Goal: Use online tool/utility: Utilize a website feature to perform a specific function

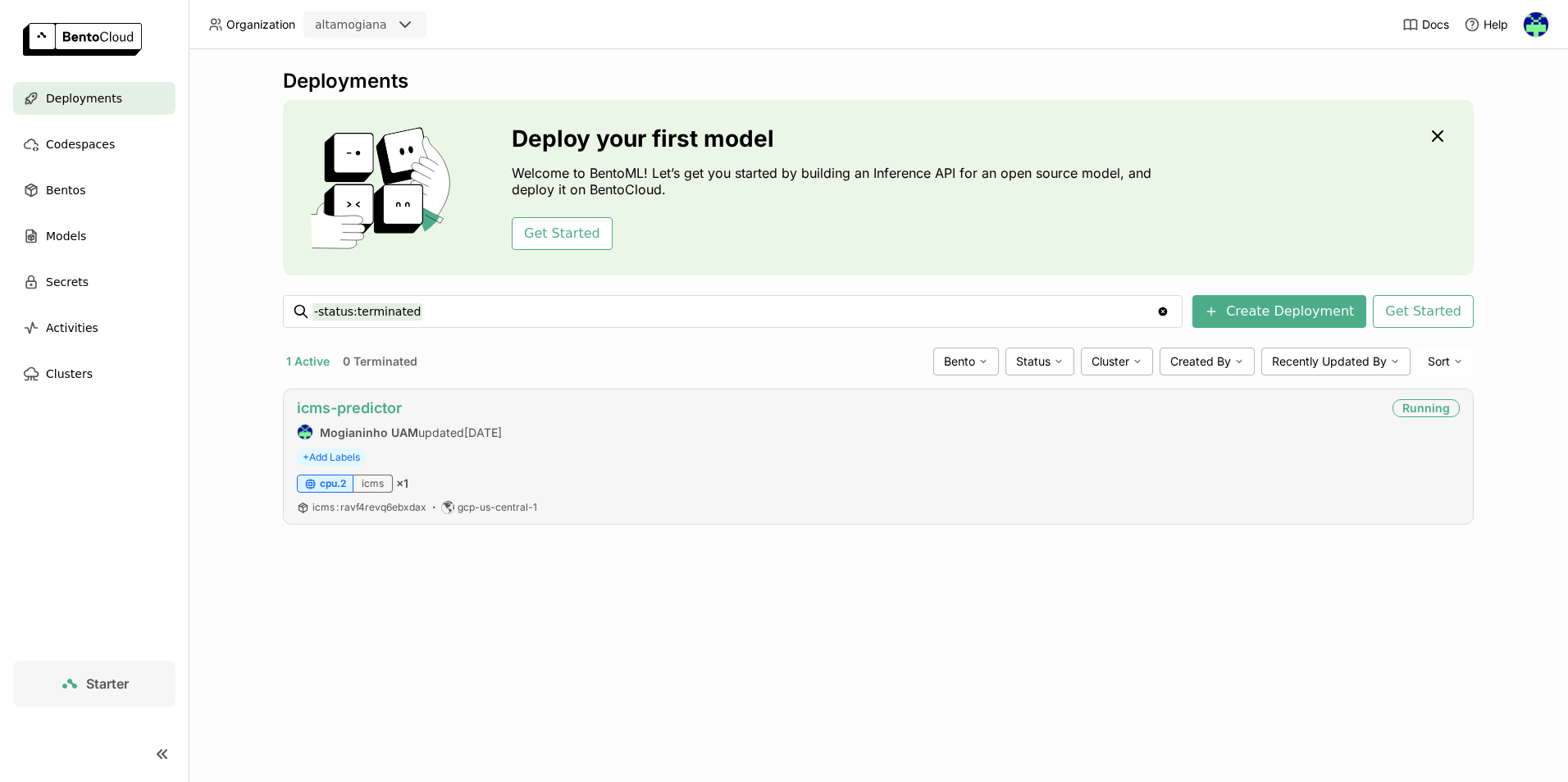
click at [382, 400] on link "icms-predictor" at bounding box center [349, 407] width 105 height 17
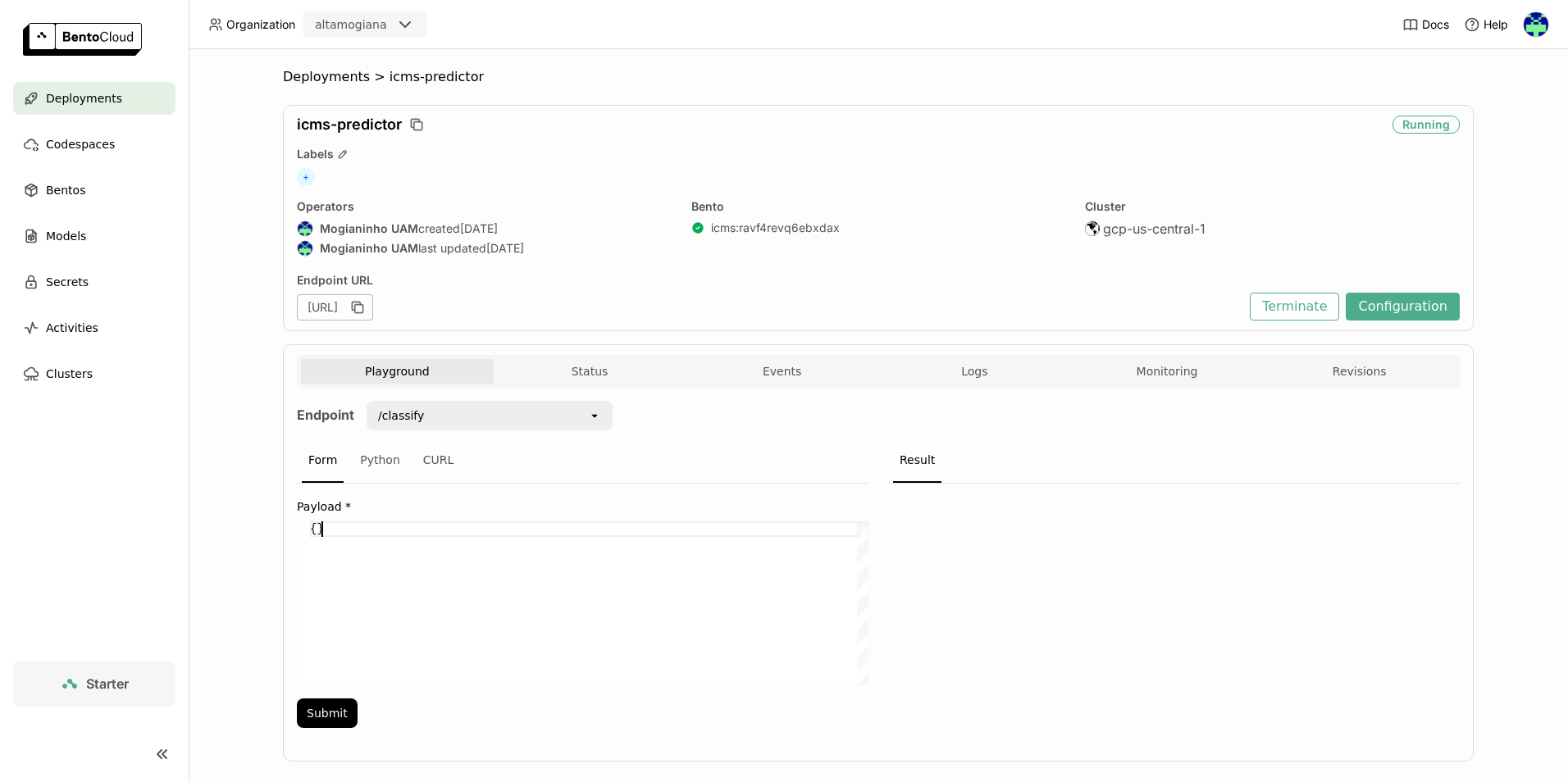
scroll to position [0, 12]
click at [413, 548] on div "{}" at bounding box center [589, 604] width 559 height 164
click at [385, 533] on div "{}" at bounding box center [589, 604] width 559 height 164
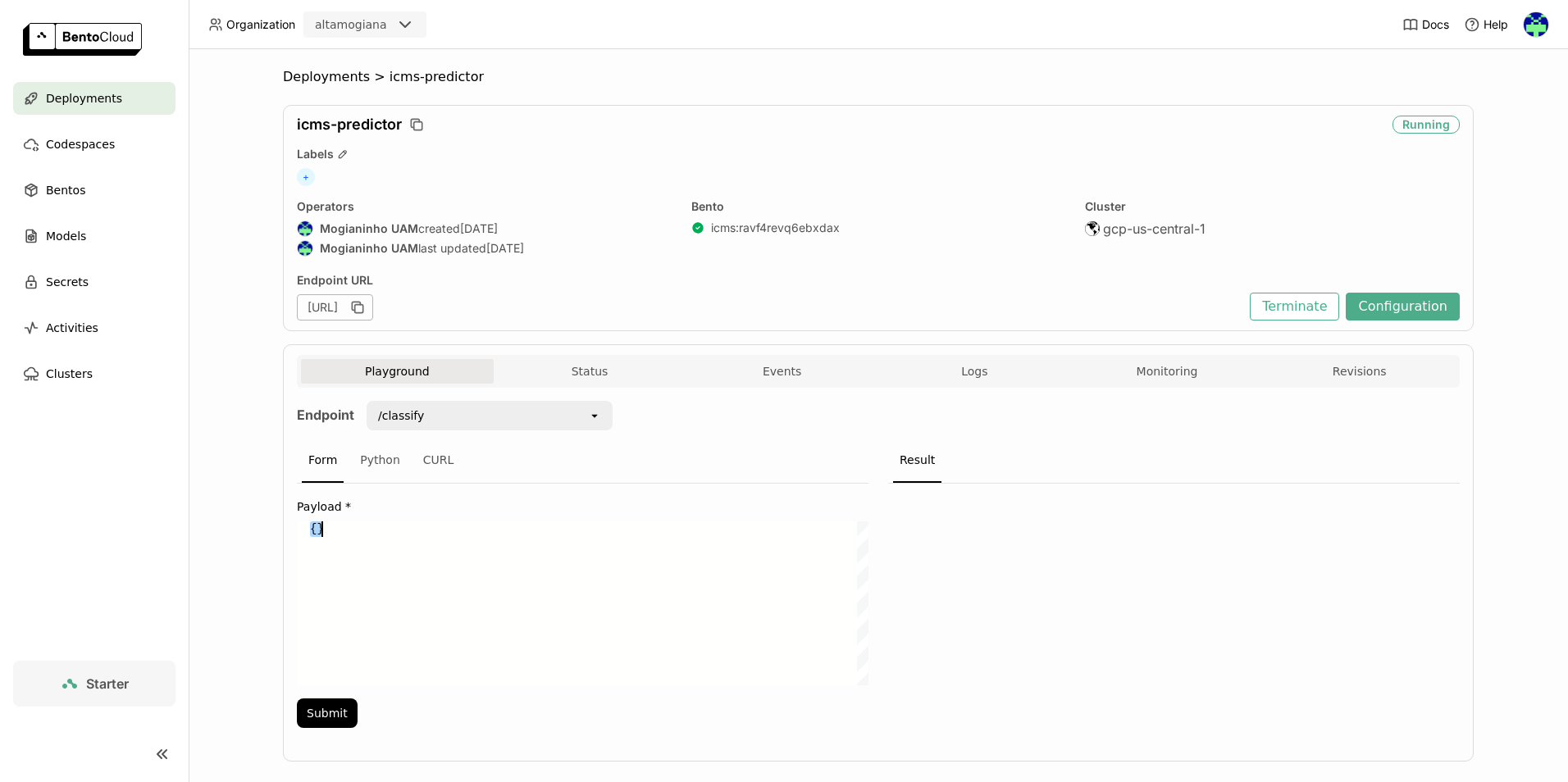
click at [385, 533] on div "{}" at bounding box center [589, 604] width 559 height 164
click at [315, 530] on div "{}" at bounding box center [589, 604] width 559 height 164
drag, startPoint x: 344, startPoint y: 534, endPoint x: 266, endPoint y: 535, distance: 78.0
click at [310, 535] on div "{}" at bounding box center [589, 604] width 559 height 164
paste textarea ""DSC_CCUSTO": "EXTRAÇAO DO CALDO", "SN_PRODUTIVO": "S", "PROPORCAO_ICMS": 0.18"
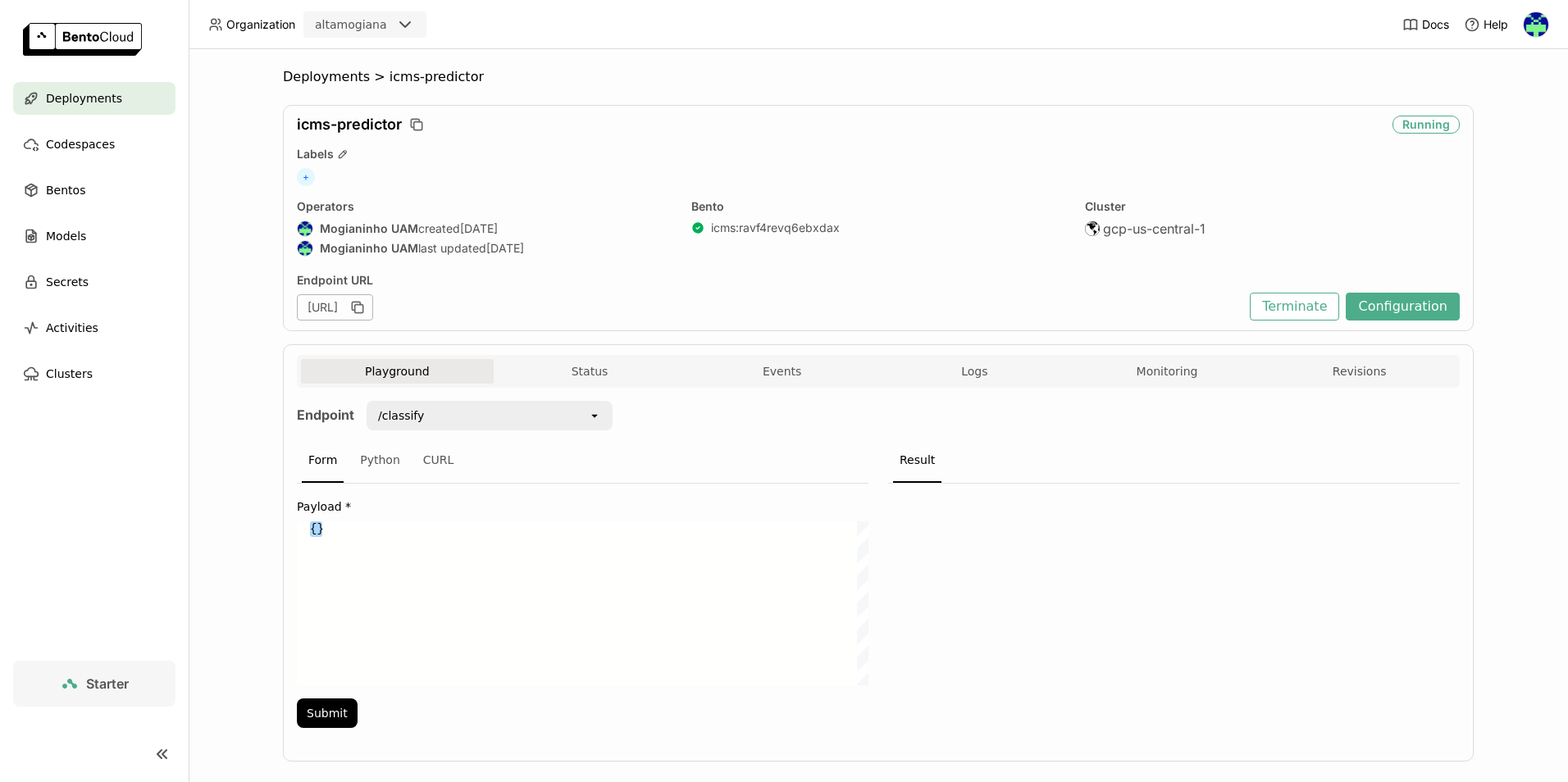
click at [310, 531] on div "{}" at bounding box center [589, 604] width 559 height 164
paste textarea ""DSC_SUBGRUPO": "MRO=CONSTRUÇÃO CIVIL, ESTRUTURAS E EDIFICAÇÕES", "DSC_SERVICO"…"
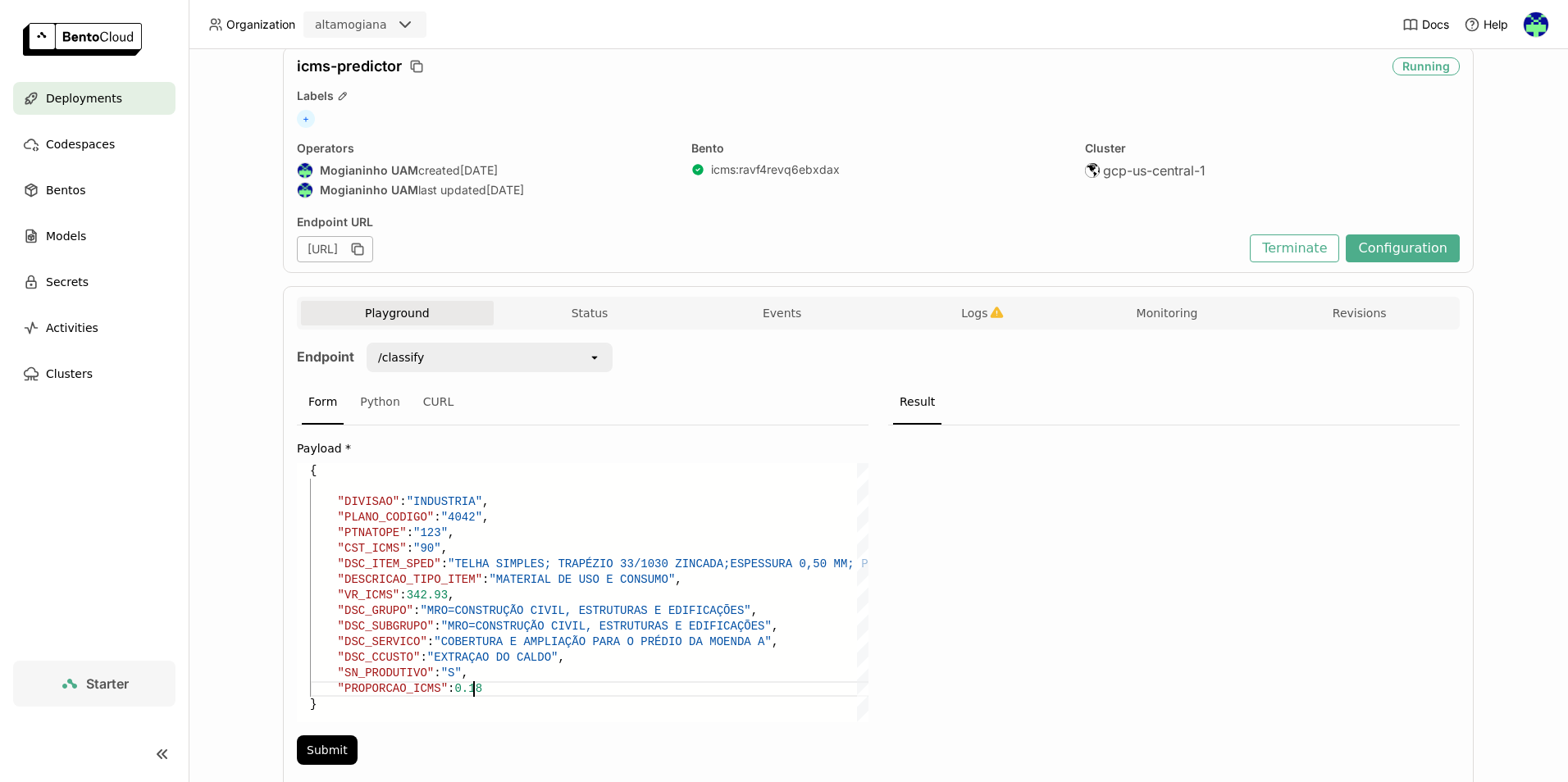
scroll to position [119, 0]
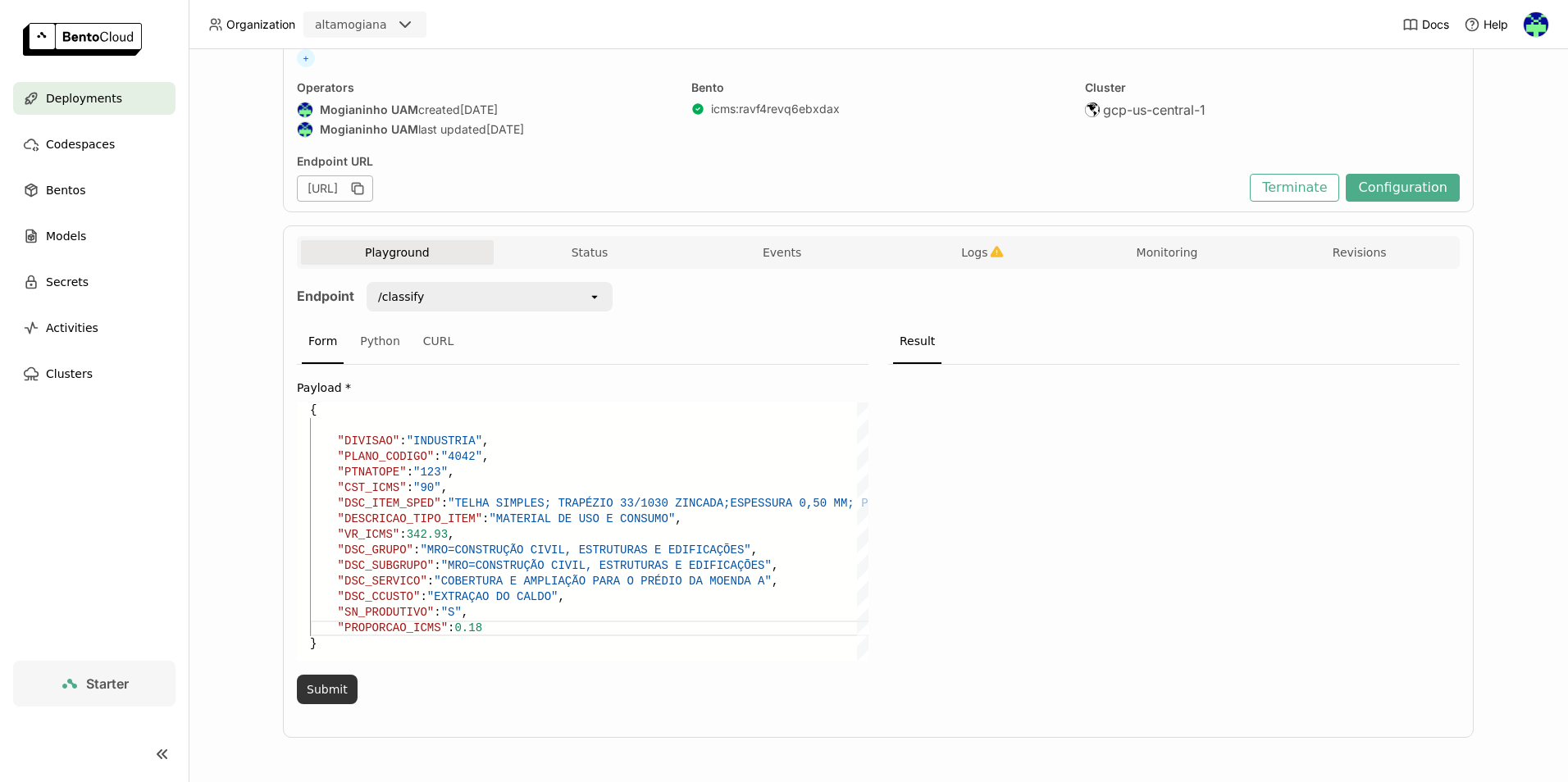
click at [328, 692] on button "Submit" at bounding box center [326, 689] width 60 height 30
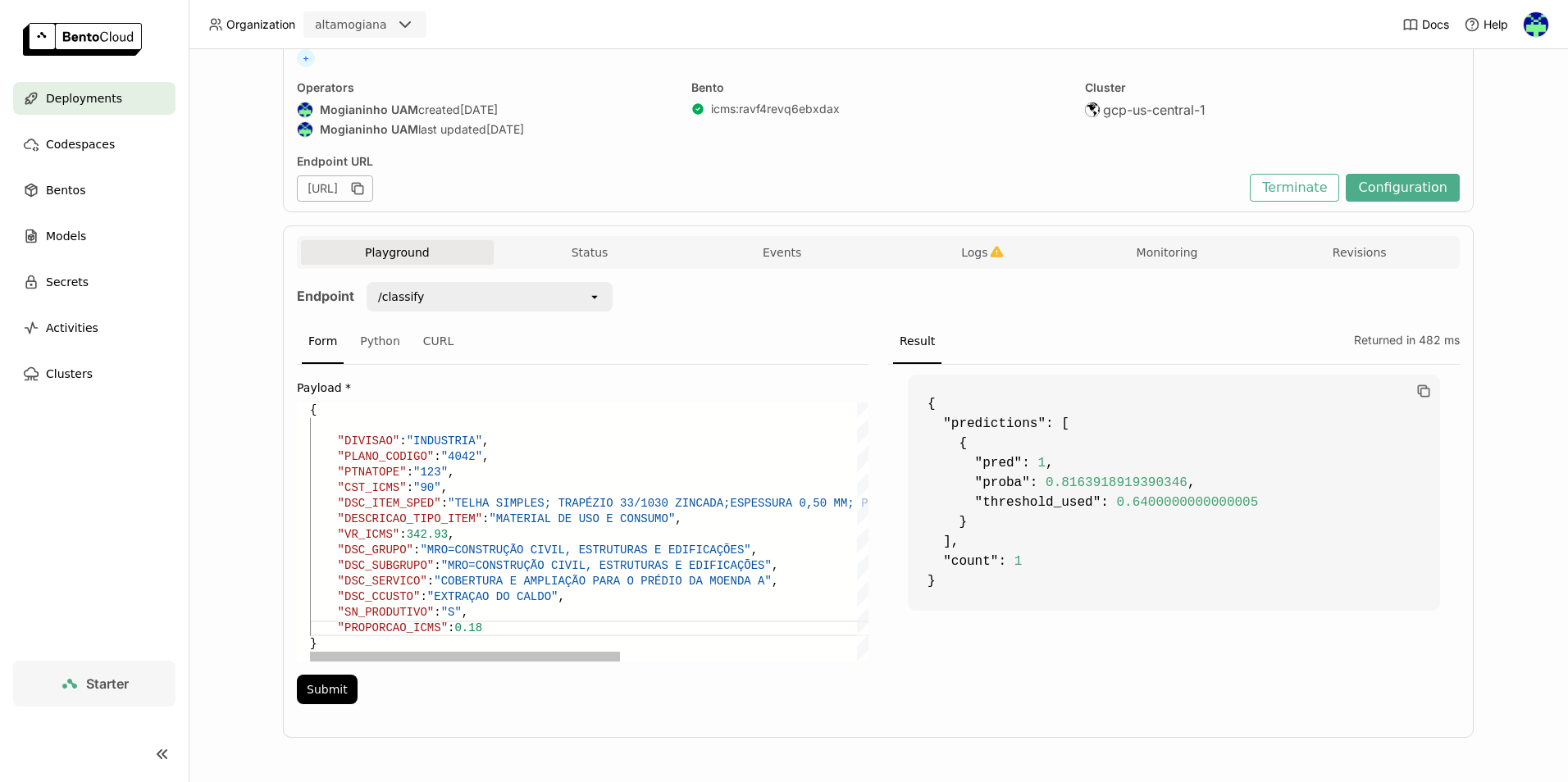
scroll to position [32, 163]
drag, startPoint x: 473, startPoint y: 632, endPoint x: 537, endPoint y: 629, distance: 64.1
click at [479, 631] on div ""CST_ICMS" : "90" , "DSC_ITEM_SPED" : "TELHA SIMPLES; TRAPÉZIO 33/1030 ZINCADA;…" at bounding box center [801, 532] width 983 height 259
click at [333, 681] on button "Submit" at bounding box center [326, 689] width 60 height 30
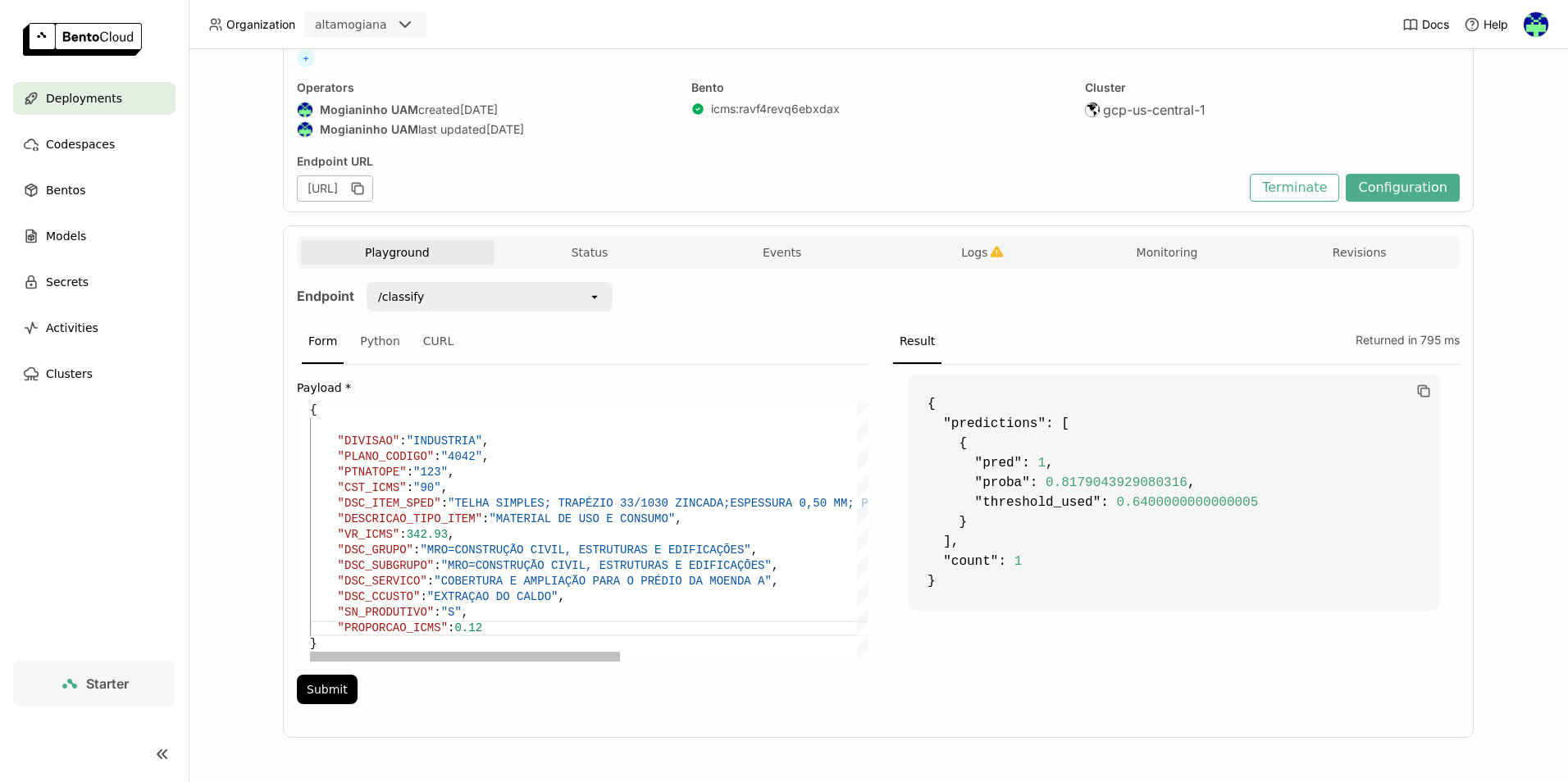
click at [476, 624] on div ""CST_ICMS" : "90" , "DSC_ITEM_SPED" : "TELHA SIMPLES; TRAPÉZIO 33/1030 ZINCADA;…" at bounding box center [801, 532] width 983 height 259
click at [315, 693] on button "Submit" at bounding box center [326, 689] width 60 height 30
click at [468, 629] on div ""CST_ICMS" : "90" , "DSC_ITEM_SPED" : "TELHA SIMPLES; TRAPÉZIO 33/1030 ZINCADA;…" at bounding box center [801, 532] width 983 height 259
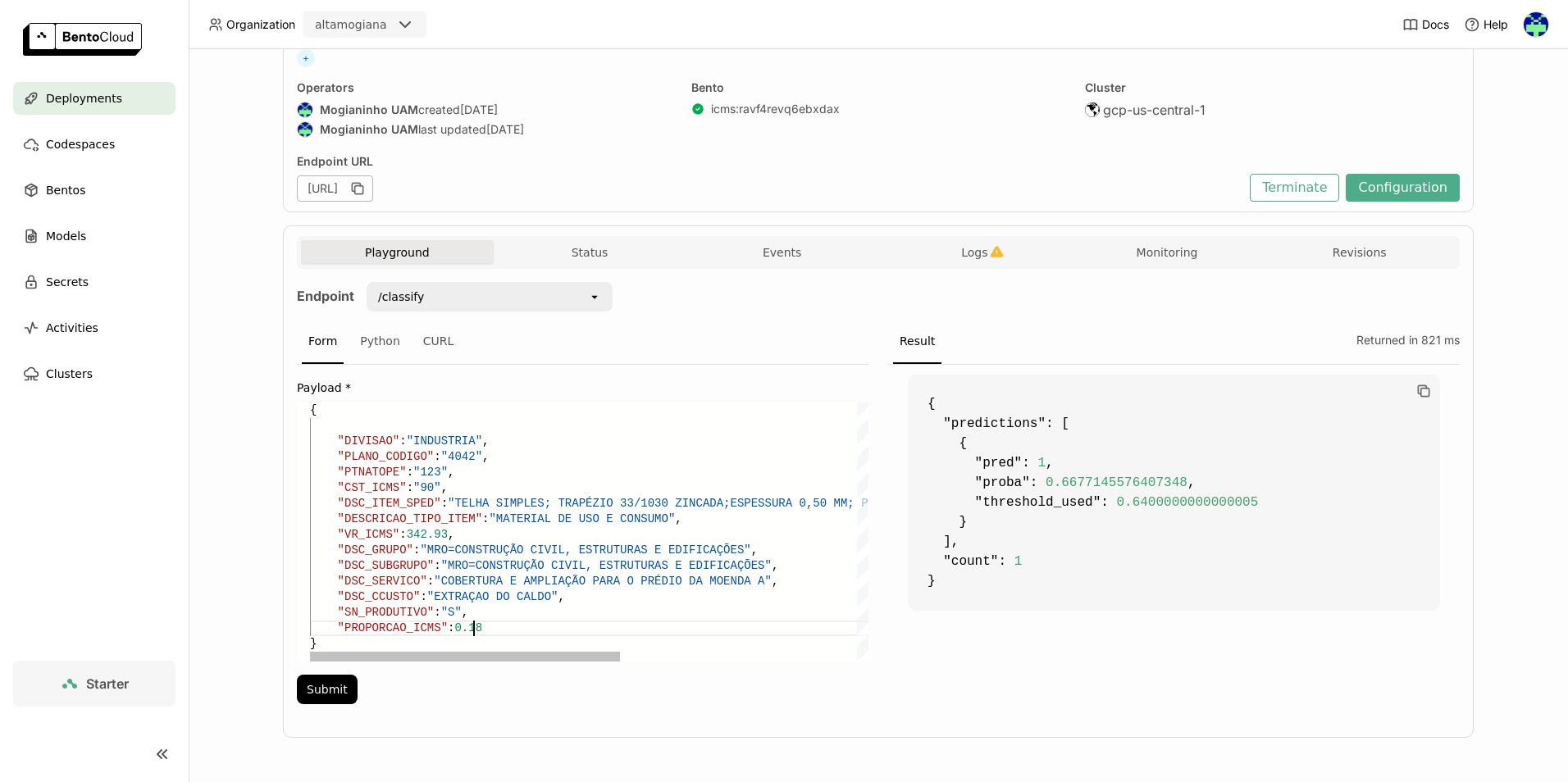
click at [461, 450] on div ""CST_ICMS" : "90" , "DSC_ITEM_SPED" : "TELHA SIMPLES; TRAPÉZIO 33/1030 ZINCADA;…" at bounding box center [801, 532] width 983 height 259
click at [335, 691] on button "Submit" at bounding box center [326, 689] width 60 height 30
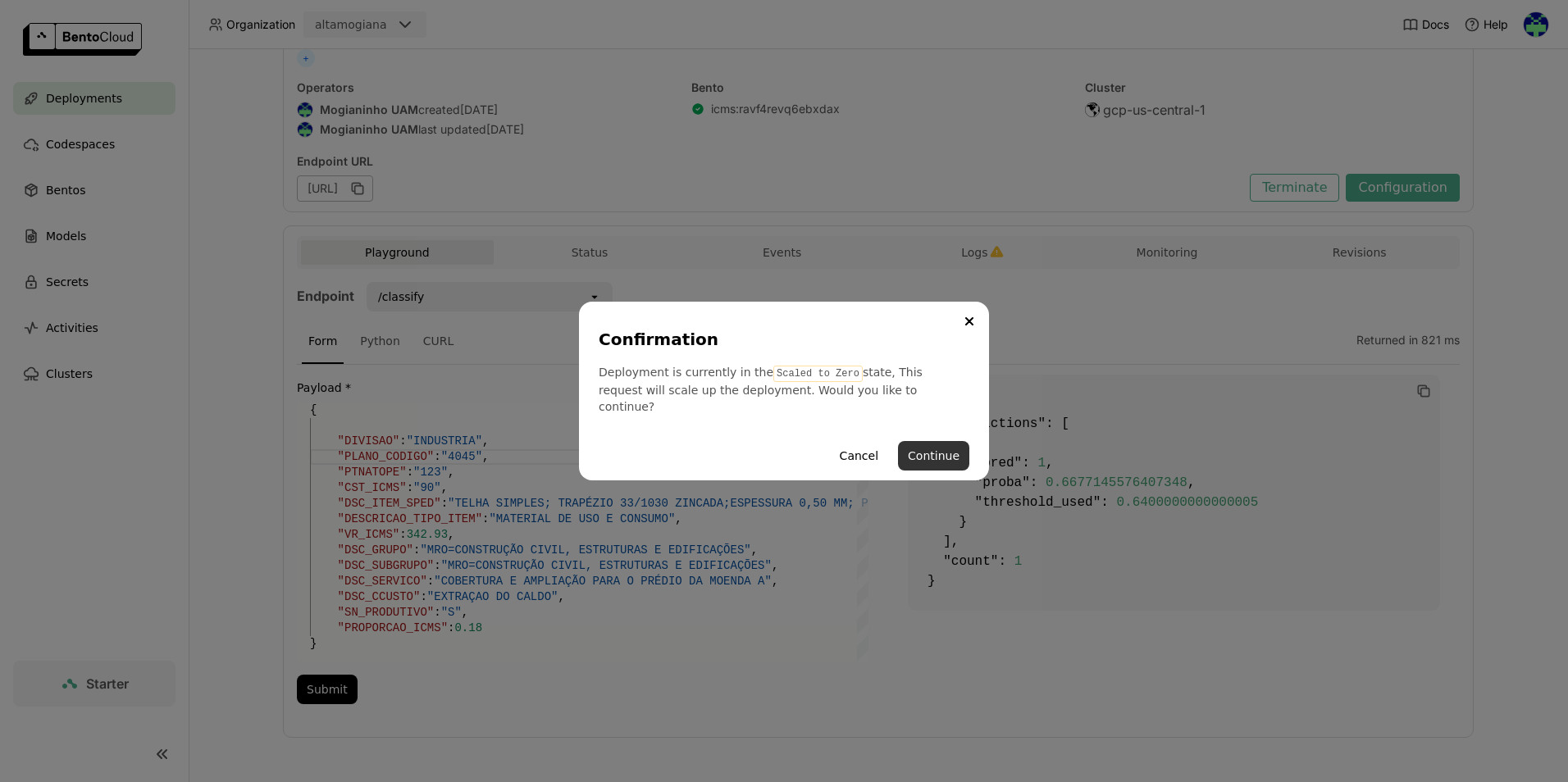
click at [932, 451] on button "Continue" at bounding box center [934, 456] width 71 height 30
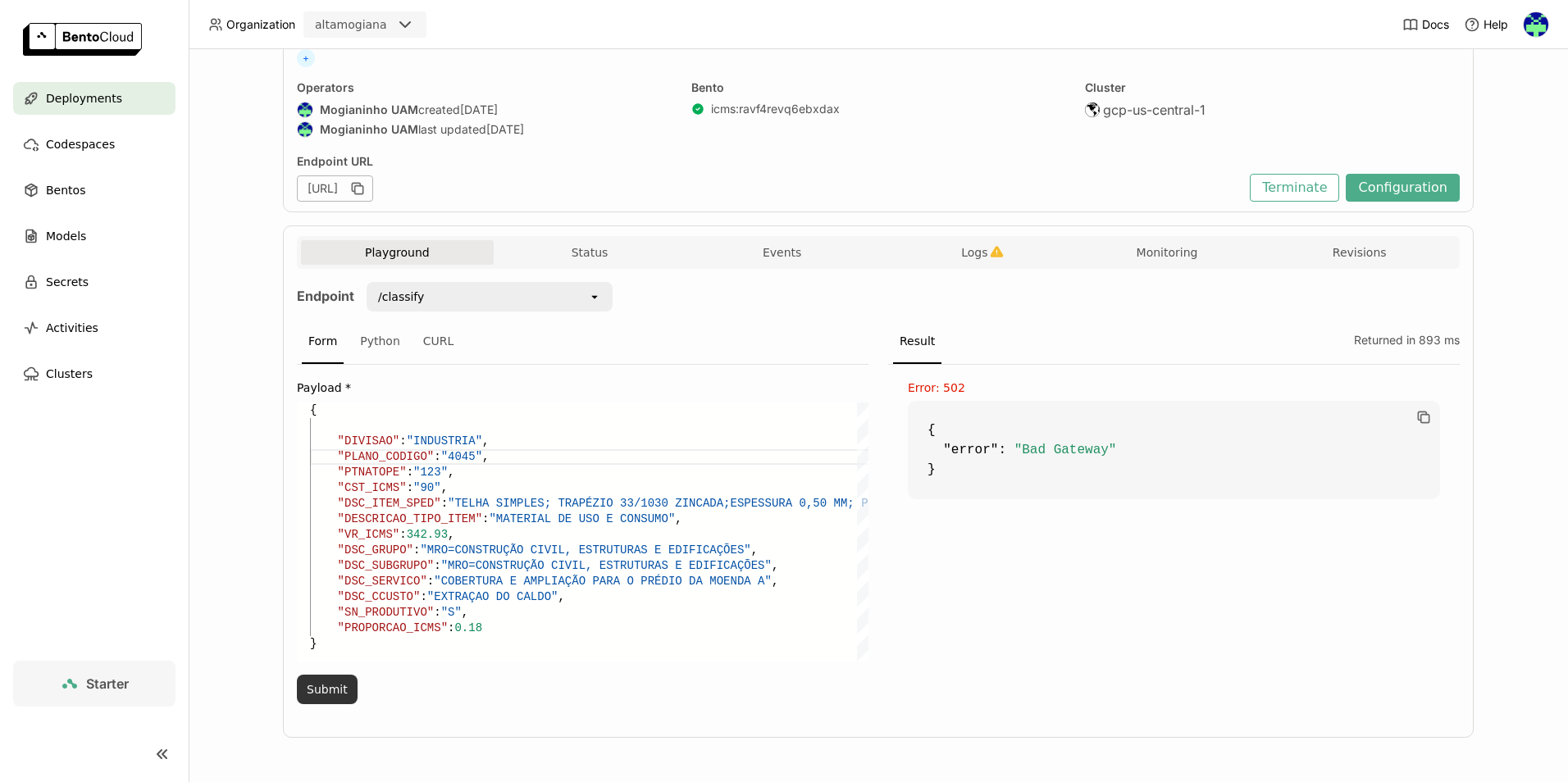
click at [330, 694] on button "Submit" at bounding box center [326, 689] width 60 height 30
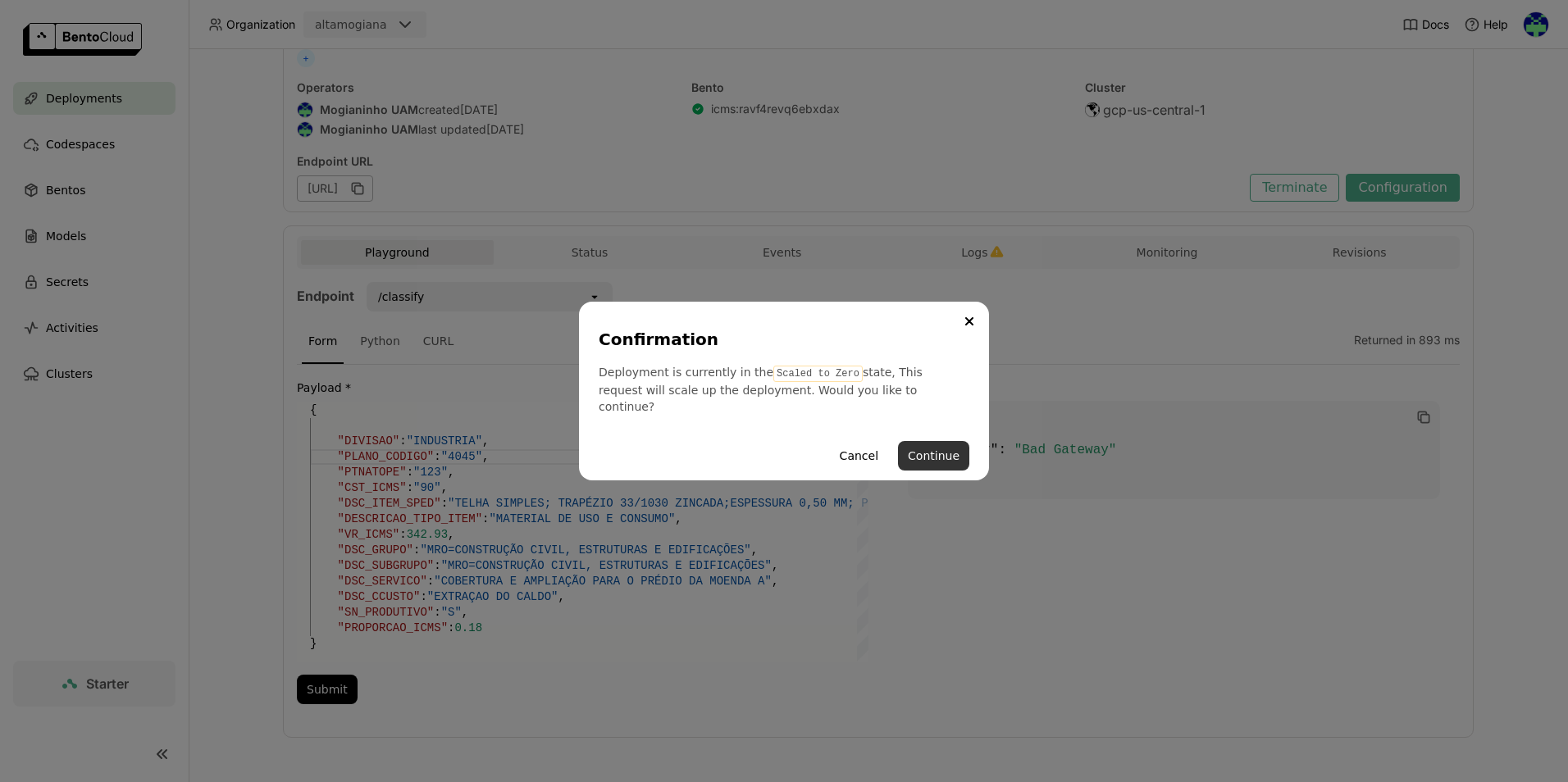
click at [948, 451] on button "Continue" at bounding box center [934, 456] width 71 height 30
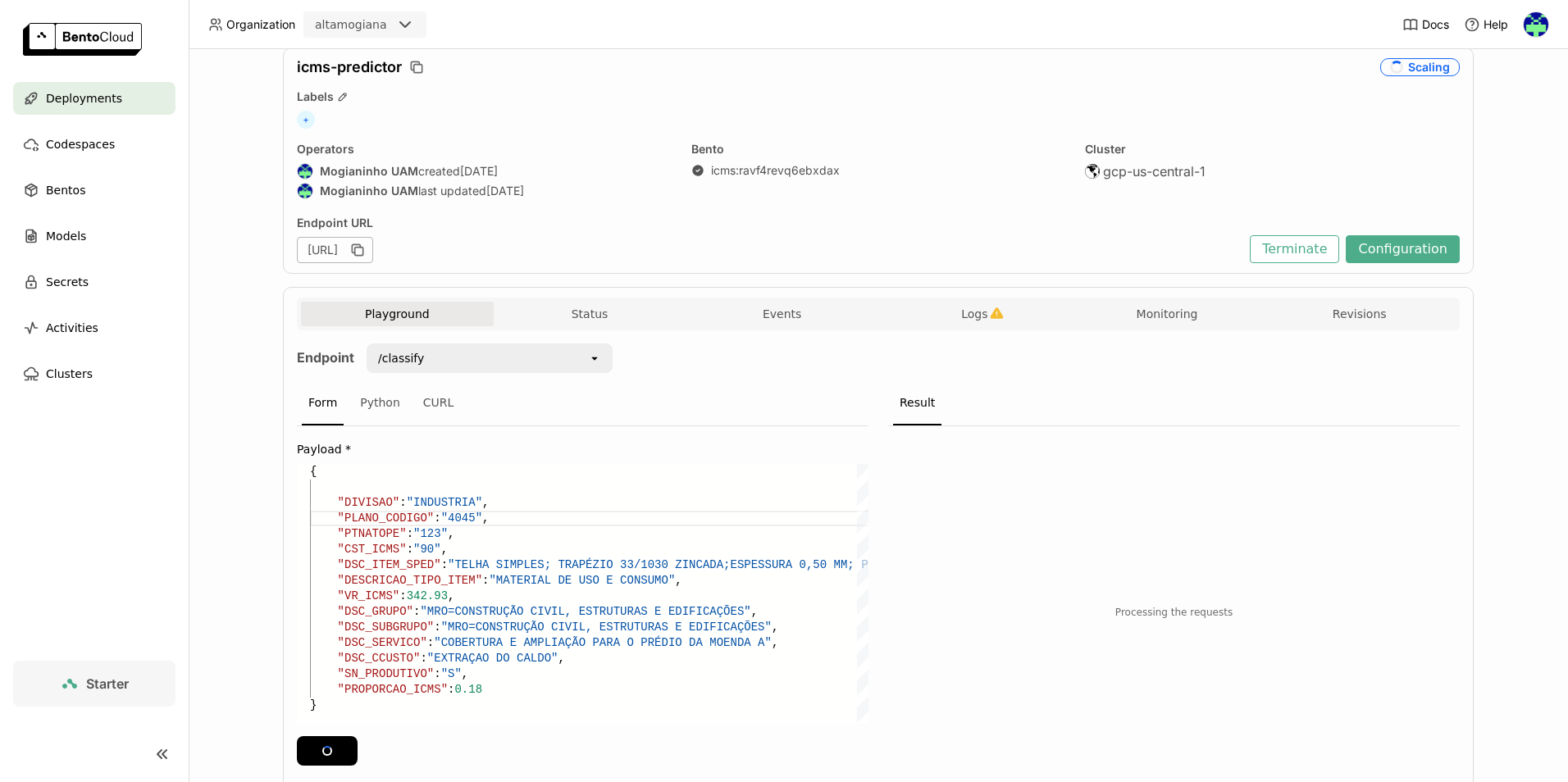
scroll to position [0, 0]
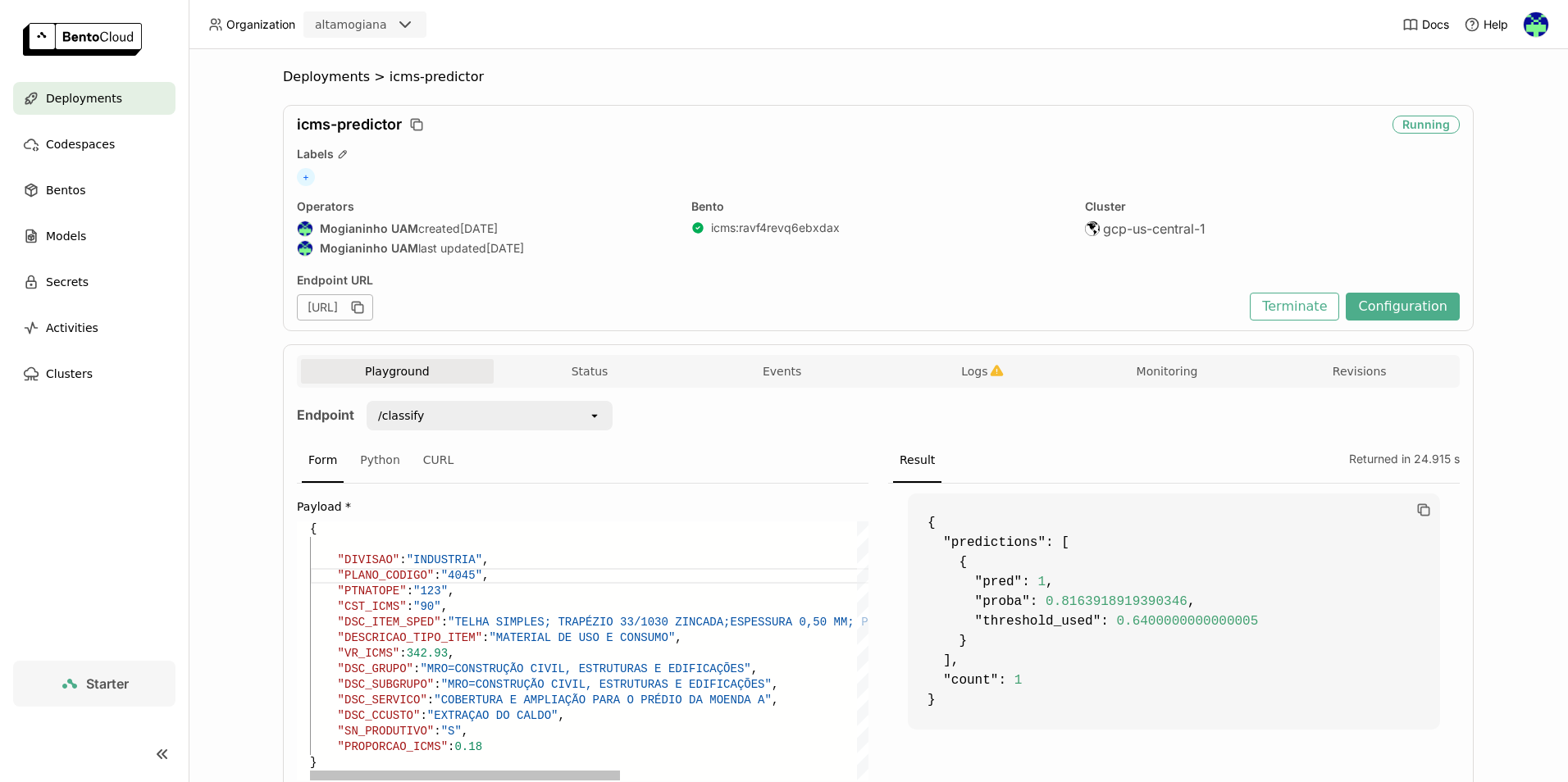
click at [464, 577] on div ""CST_ICMS" : "90" , "DSC_ITEM_SPED" : "TELHA SIMPLES; TRAPÉZIO 33/1030 ZINCADA;…" at bounding box center [801, 651] width 983 height 259
click at [406, 648] on div ""CST_ICMS" : "90" , "DSC_ITEM_SPED" : "TELHA SIMPLES; TRAPÉZIO 33/1030 ZINCADA;…" at bounding box center [801, 651] width 983 height 259
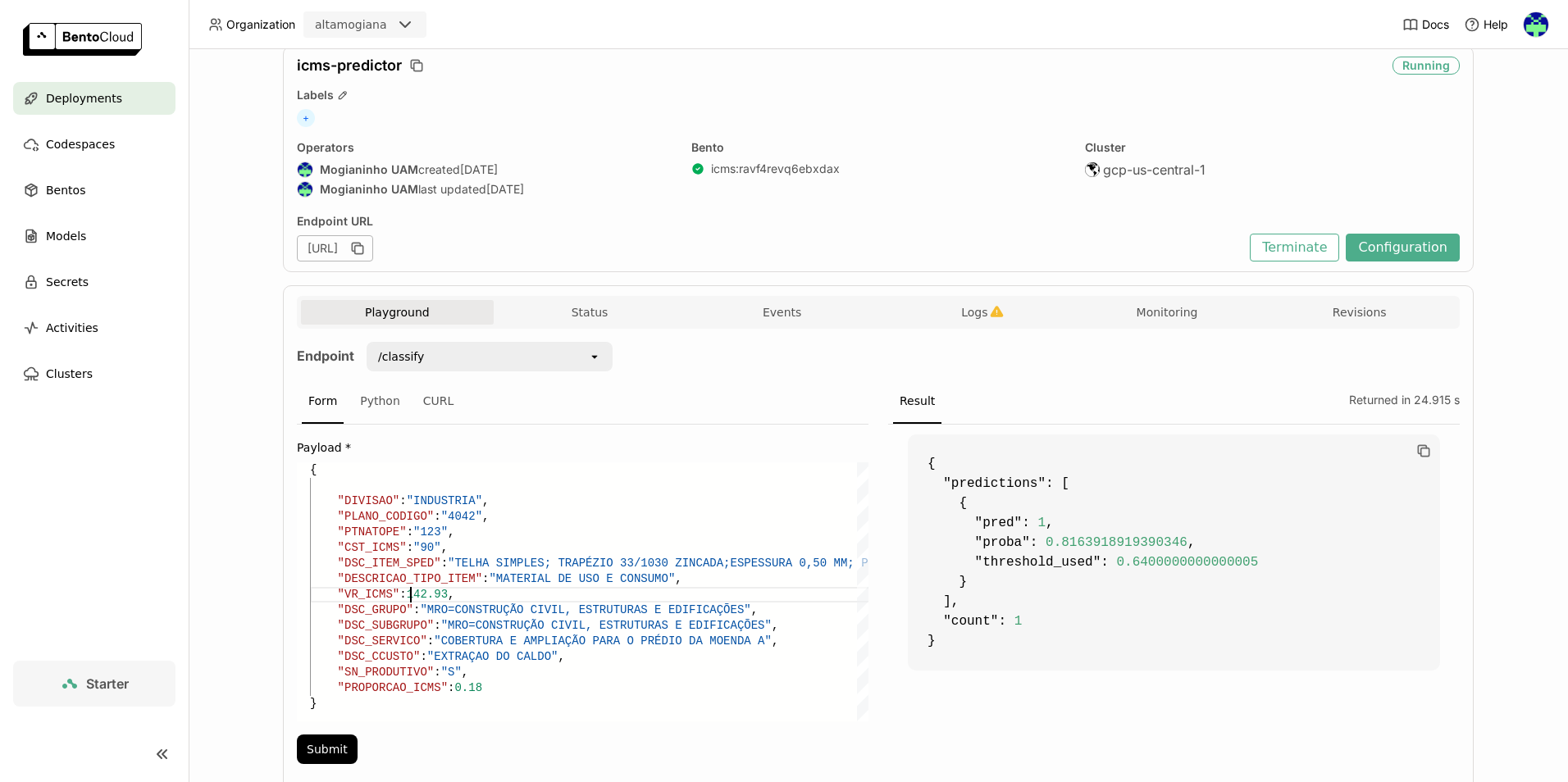
scroll to position [119, 0]
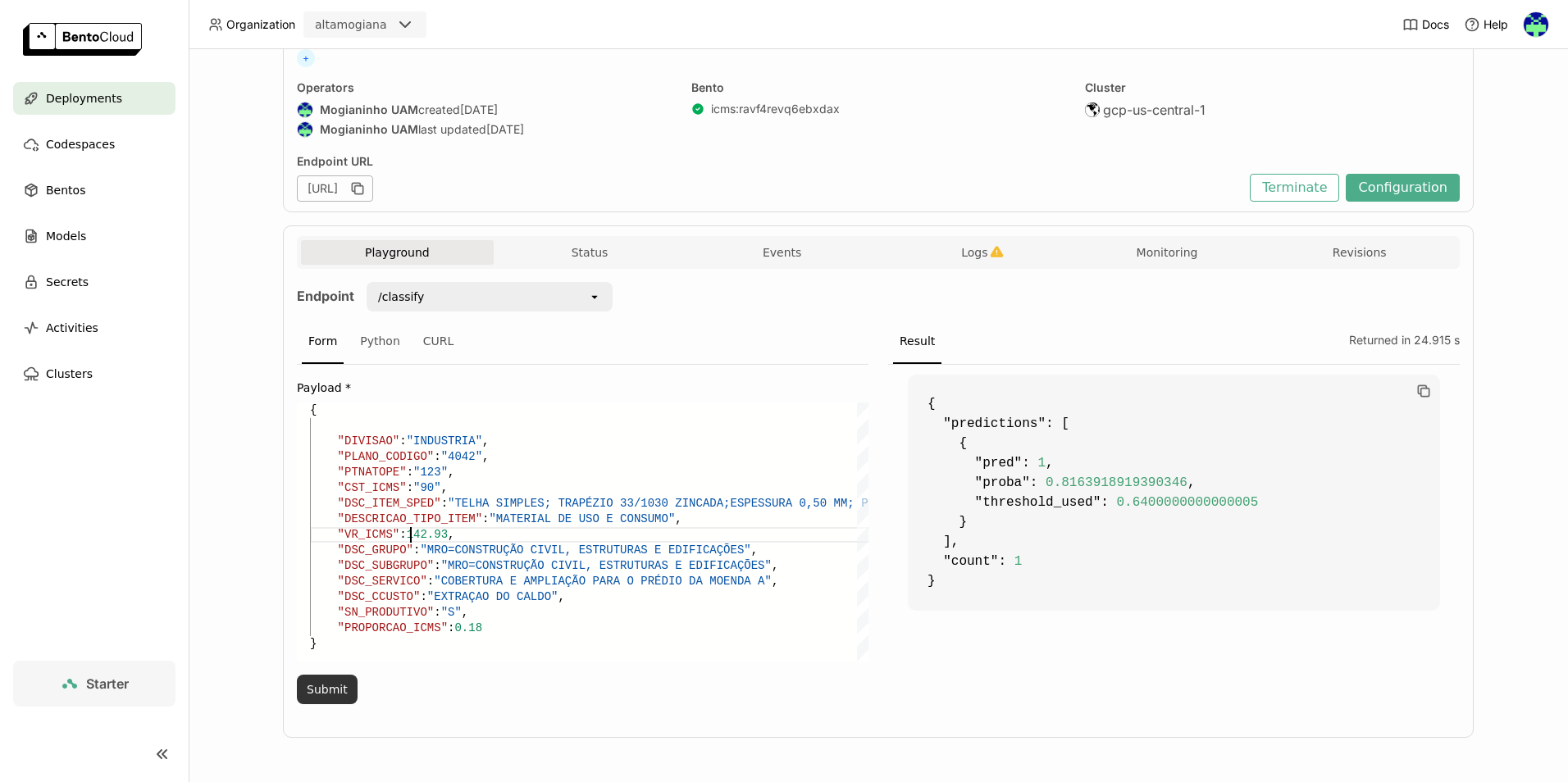
click at [334, 691] on button "Submit" at bounding box center [326, 689] width 60 height 30
drag, startPoint x: 529, startPoint y: 597, endPoint x: 431, endPoint y: 600, distance: 98.0
click at [431, 600] on div ""CST_ICMS" : "90" , "DSC_ITEM_SPED" : "TELHA SIMPLES; TRAPÉZIO 33/1030 ZINCADA;…" at bounding box center [801, 532] width 983 height 259
click at [446, 438] on div ""CST_ICMS" : "90" , "DSC_ITEM_SPED" : "TELHA SIMPLES; TRAPÉZIO 33/1030 ZINCADA;…" at bounding box center [801, 532] width 983 height 259
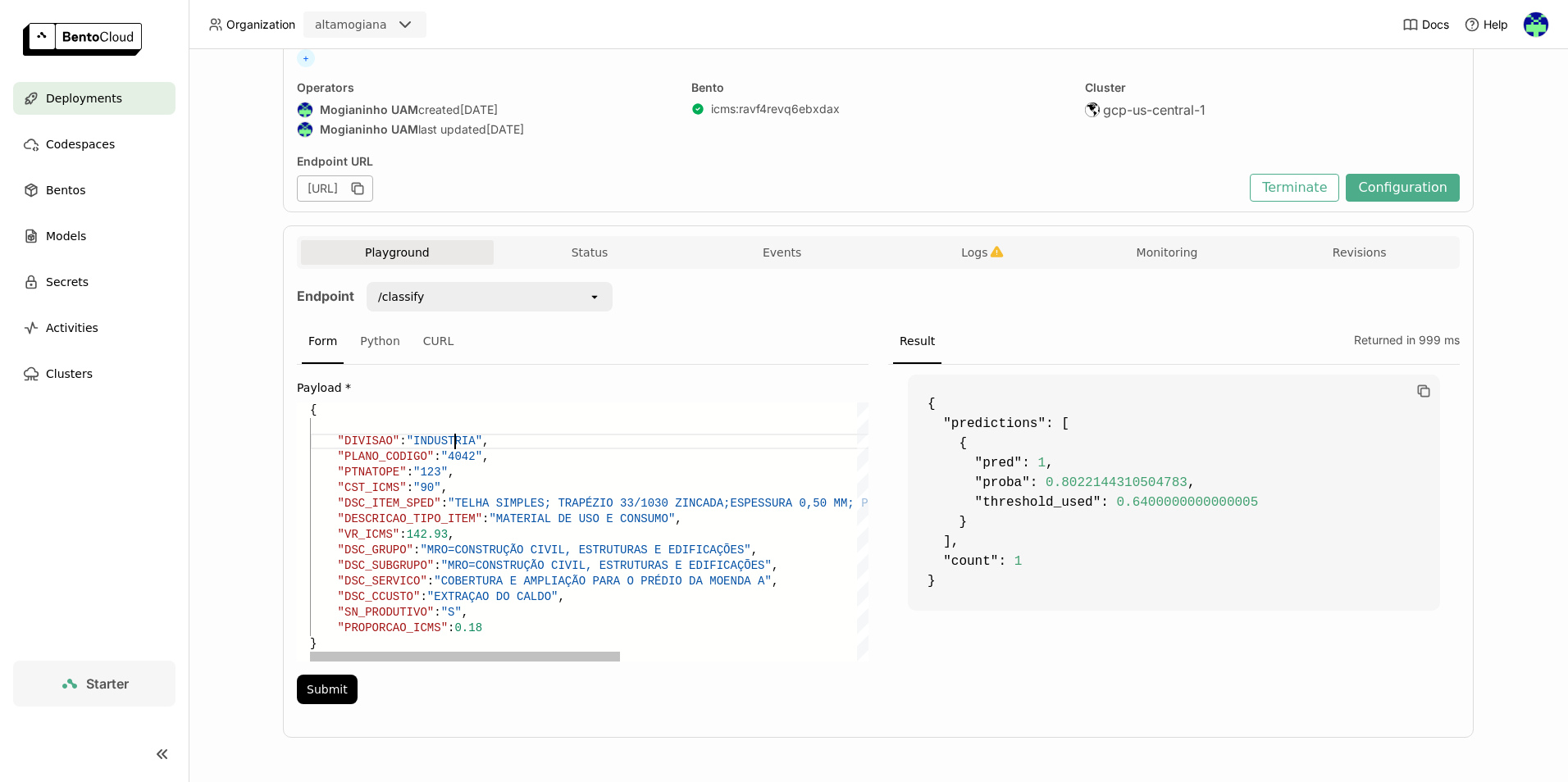
click at [446, 438] on div ""CST_ICMS" : "90" , "DSC_ITEM_SPED" : "TELHA SIMPLES; TRAPÉZIO 33/1030 ZINCADA;…" at bounding box center [801, 532] width 983 height 259
click at [324, 684] on button "Submit" at bounding box center [326, 689] width 60 height 30
click at [442, 437] on div ""CST_ICMS" : "90" , "DSC_ITEM_SPED" : "TELHA SIMPLES; TRAPÉZIO 33/1030 ZINCADA;…" at bounding box center [801, 532] width 983 height 259
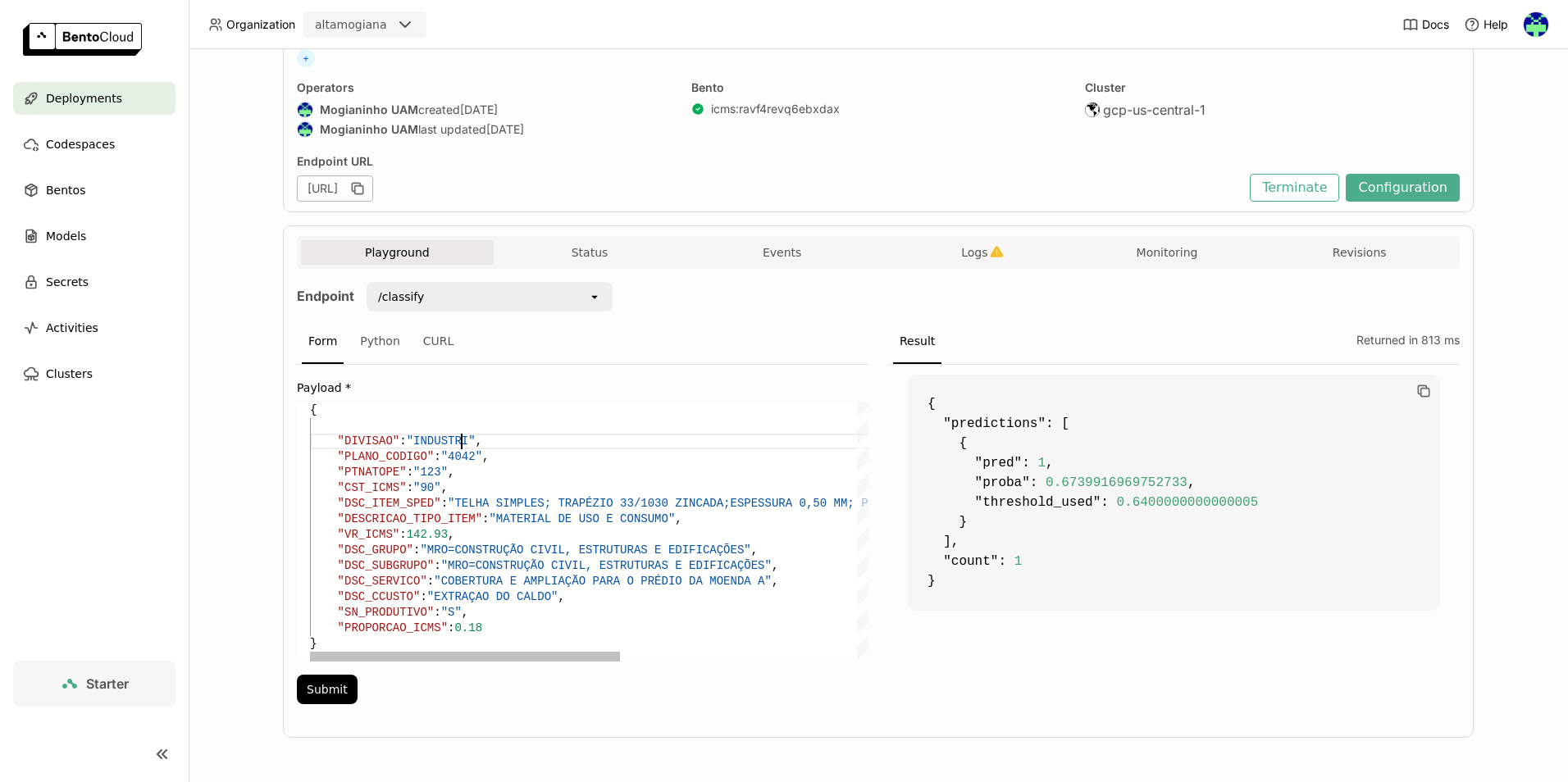
scroll to position [45, 158]
click at [312, 694] on button "Submit" at bounding box center [326, 689] width 60 height 30
click at [433, 430] on div ""CST_ICMS" : "90" , "DSC_ITEM_SPED" : "TELHA SIMPLES; TRAPÉZIO 33/1030 ZINCADA;…" at bounding box center [801, 532] width 983 height 259
click at [438, 436] on div ""CST_ICMS" : "90" , "DSC_ITEM_SPED" : "TELHA SIMPLES; TRAPÉZIO 33/1030 ZINCADA;…" at bounding box center [801, 532] width 983 height 259
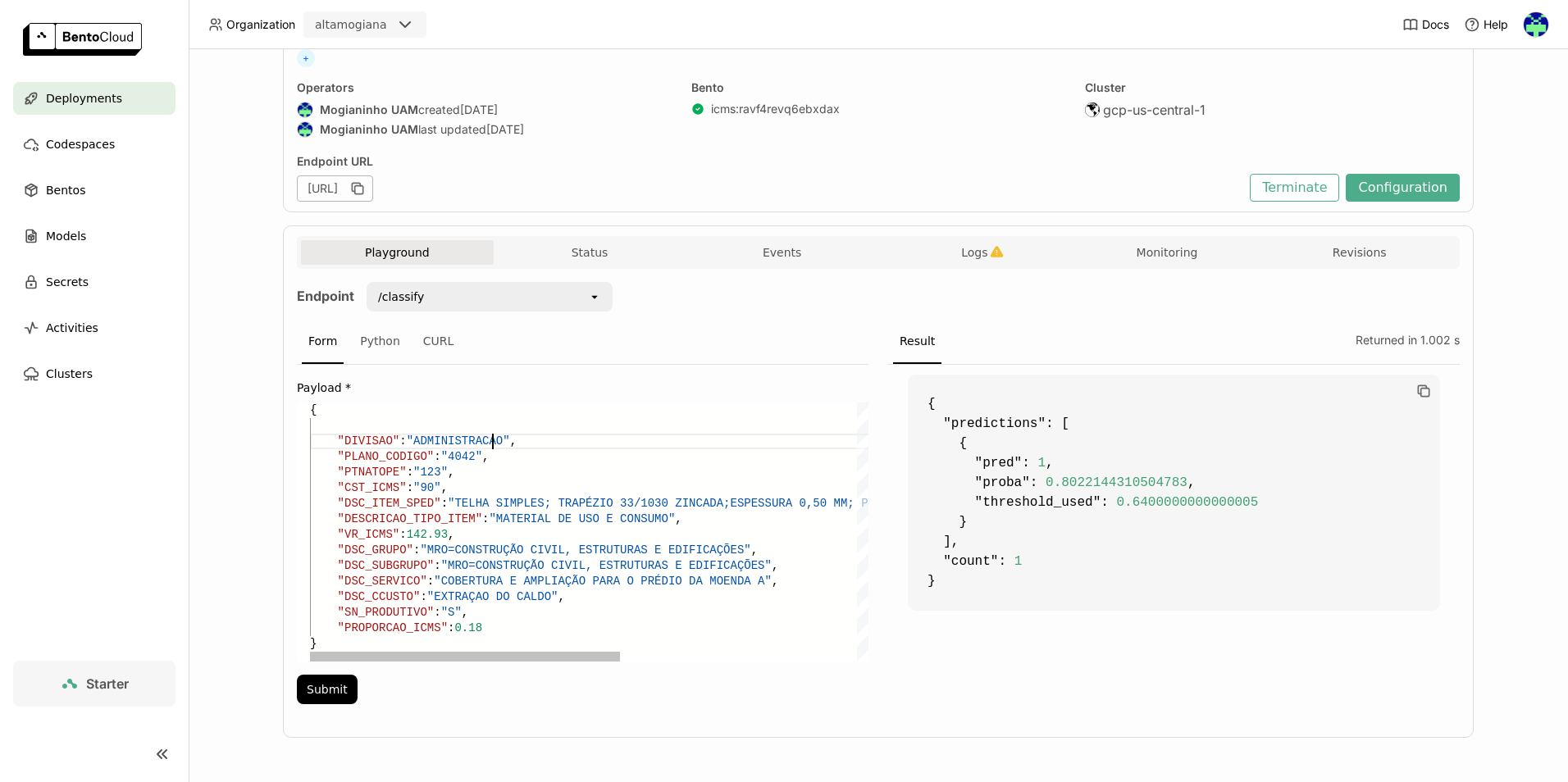
scroll to position [45, 183]
click at [315, 696] on button "Submit" at bounding box center [326, 689] width 60 height 30
drag, startPoint x: 531, startPoint y: 598, endPoint x: 425, endPoint y: 605, distance: 106.2
click at [425, 605] on div ""CST_ICMS" : "90" , "DSC_ITEM_SPED" : "TELHA SIMPLES; TRAPÉZIO 33/1030 ZINCADA;…" at bounding box center [801, 532] width 983 height 259
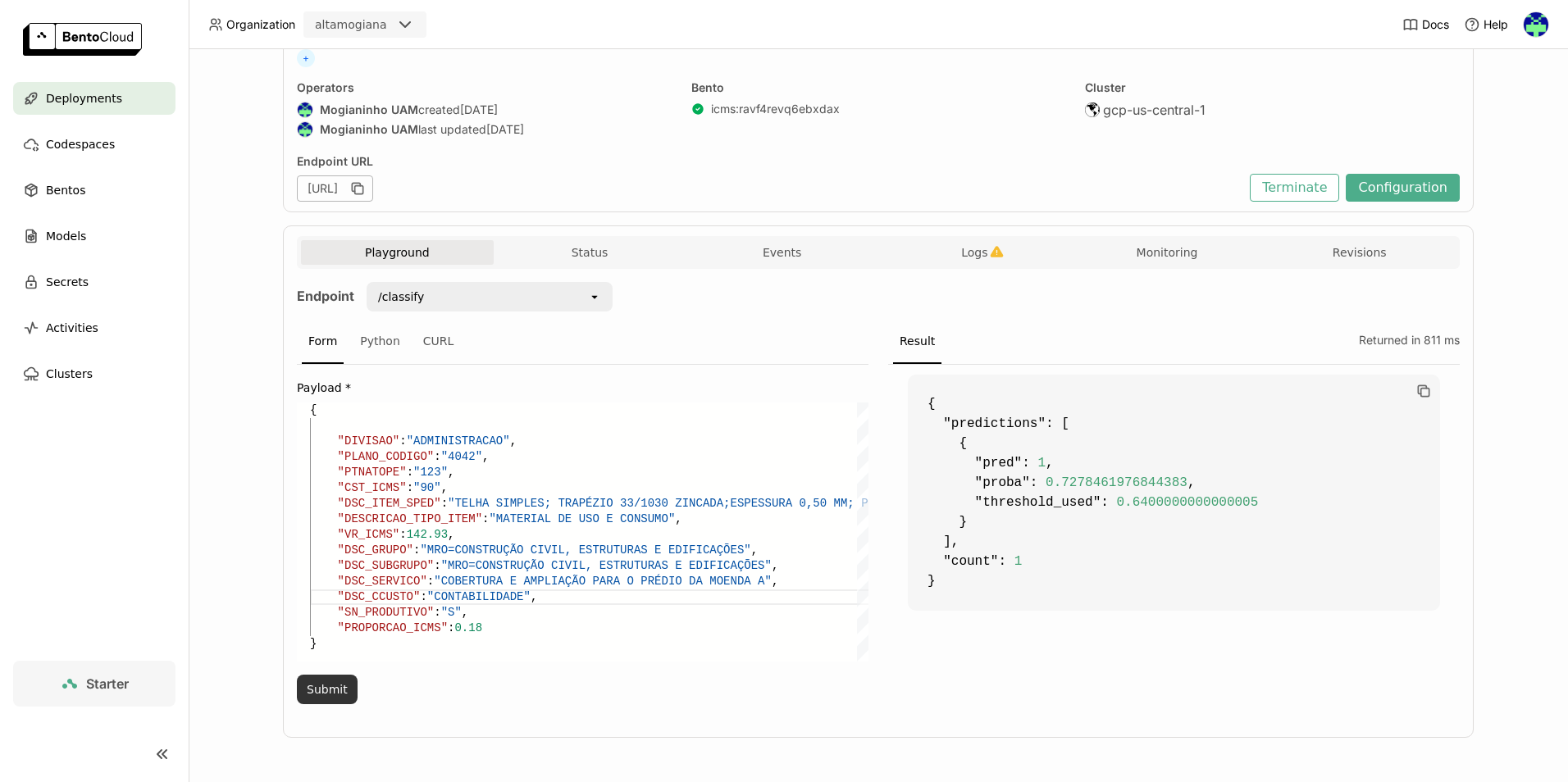
click at [300, 680] on button "Submit" at bounding box center [326, 689] width 60 height 30
click at [487, 597] on div ""CST_ICMS" : "90" , "DSC_ITEM_SPED" : "TELHA SIMPLES; TRAPÉZIO 33/1030 ZINCADA;…" at bounding box center [801, 532] width 983 height 259
click at [308, 688] on button "Submit" at bounding box center [326, 689] width 60 height 30
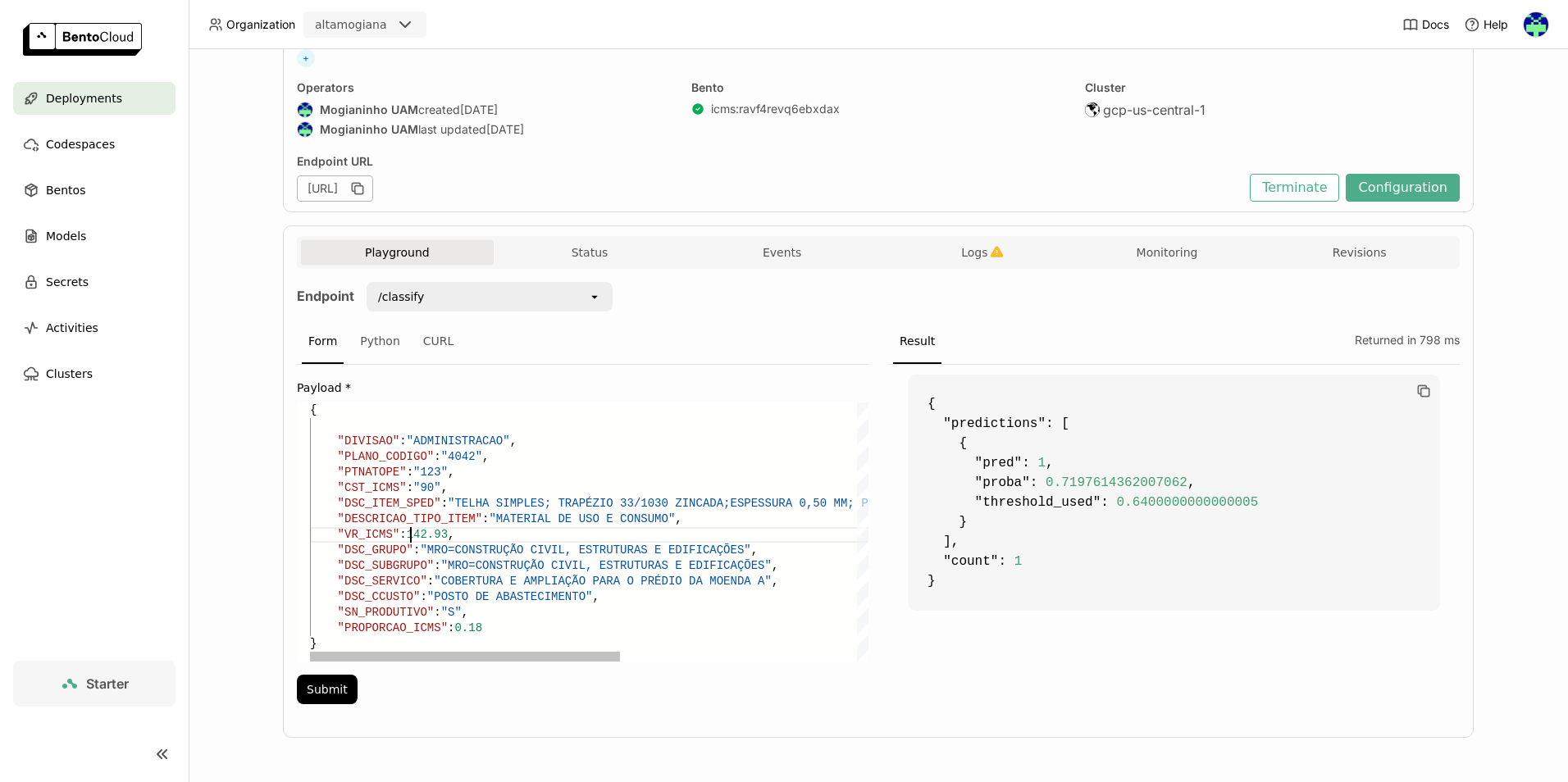
click at [406, 533] on div ""CST_ICMS" : "90" , "DSC_ITEM_SPED" : "TELHA SIMPLES; TRAPÉZIO 33/1030 ZINCADA;…" at bounding box center [801, 532] width 983 height 259
click at [304, 675] on button "Submit" at bounding box center [326, 689] width 60 height 30
click at [506, 505] on div ""CST_ICMS" : "90" , "DSC_ITEM_SPED" : "TELHA SIMPLES; TRAPÉZIO 33/1030 ZINCADA;…" at bounding box center [801, 532] width 983 height 259
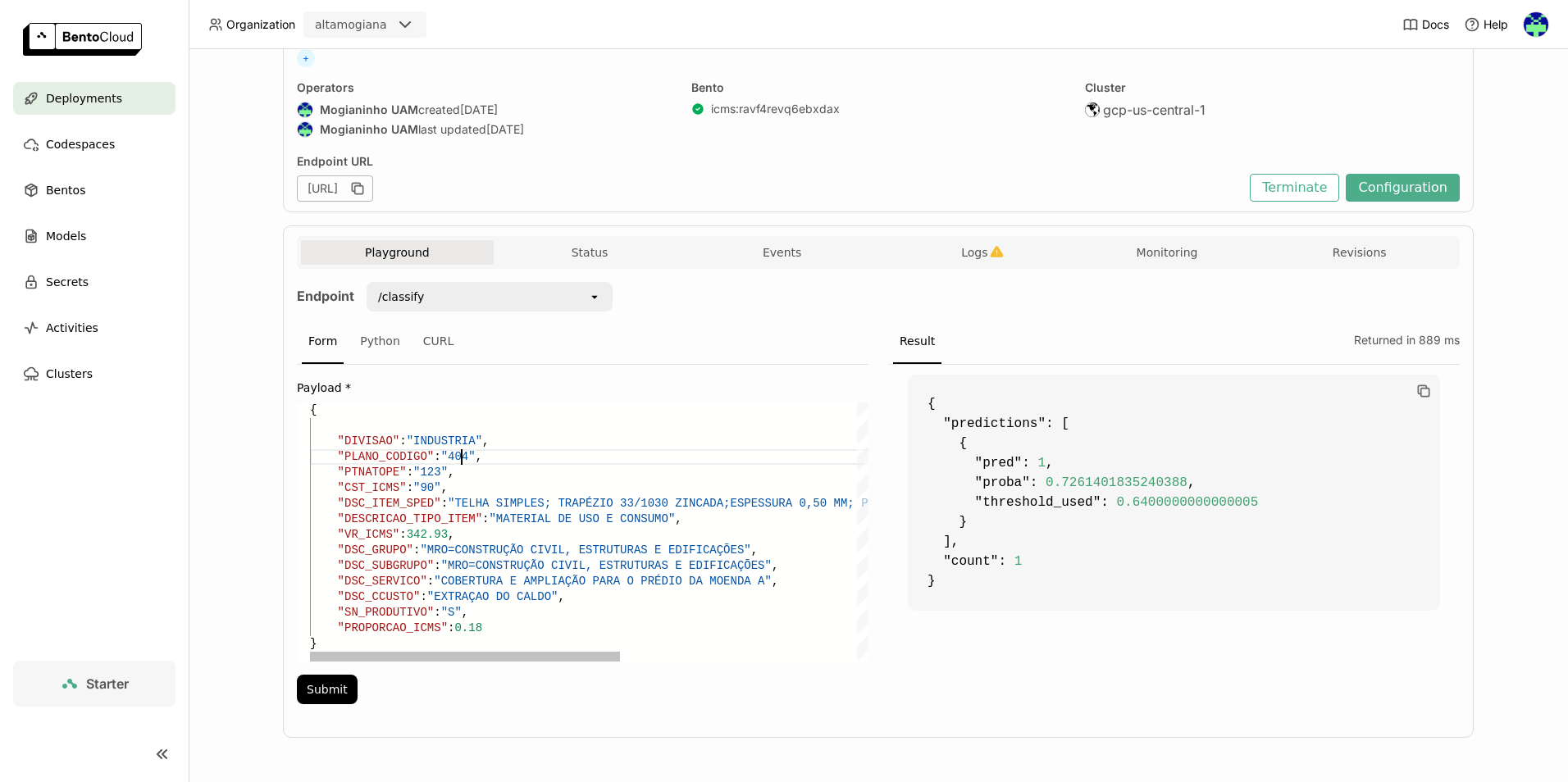
type textarea "{ "DIVISAO": "INDUSTRIA", "PLANO_CODIGO": "4042", "PTNATOPE": "123", "CST_ICMS"…"
click at [331, 707] on div "Payload * "CST_ICMS" : "90" , "DSC_ITEM_SPED" : "TELHA SIMPLES; TRAPÉZIO 33/103…" at bounding box center [582, 540] width 571 height 350
click at [331, 696] on button "Submit" at bounding box center [326, 689] width 60 height 30
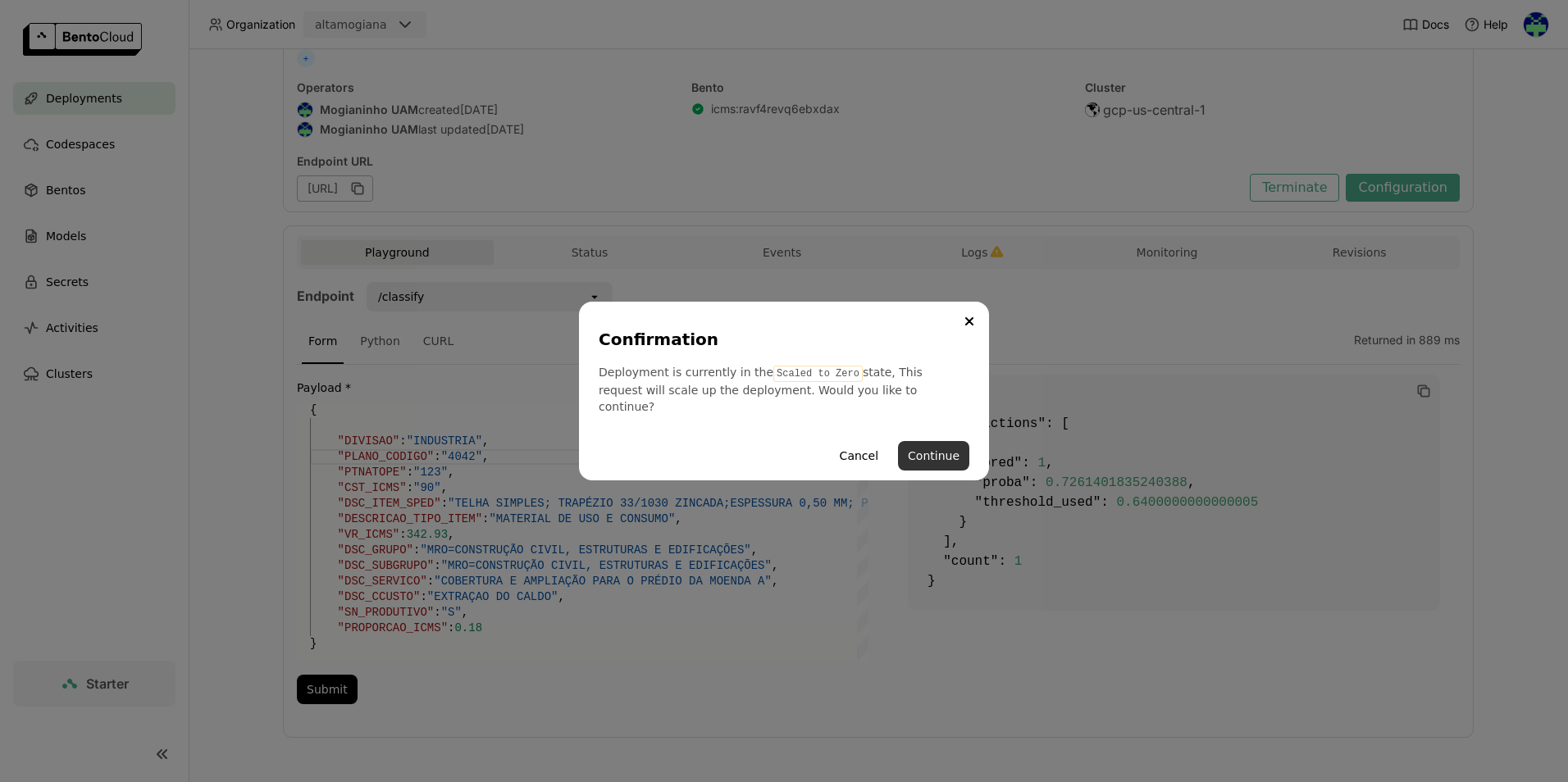
click at [941, 442] on button "Continue" at bounding box center [934, 456] width 71 height 30
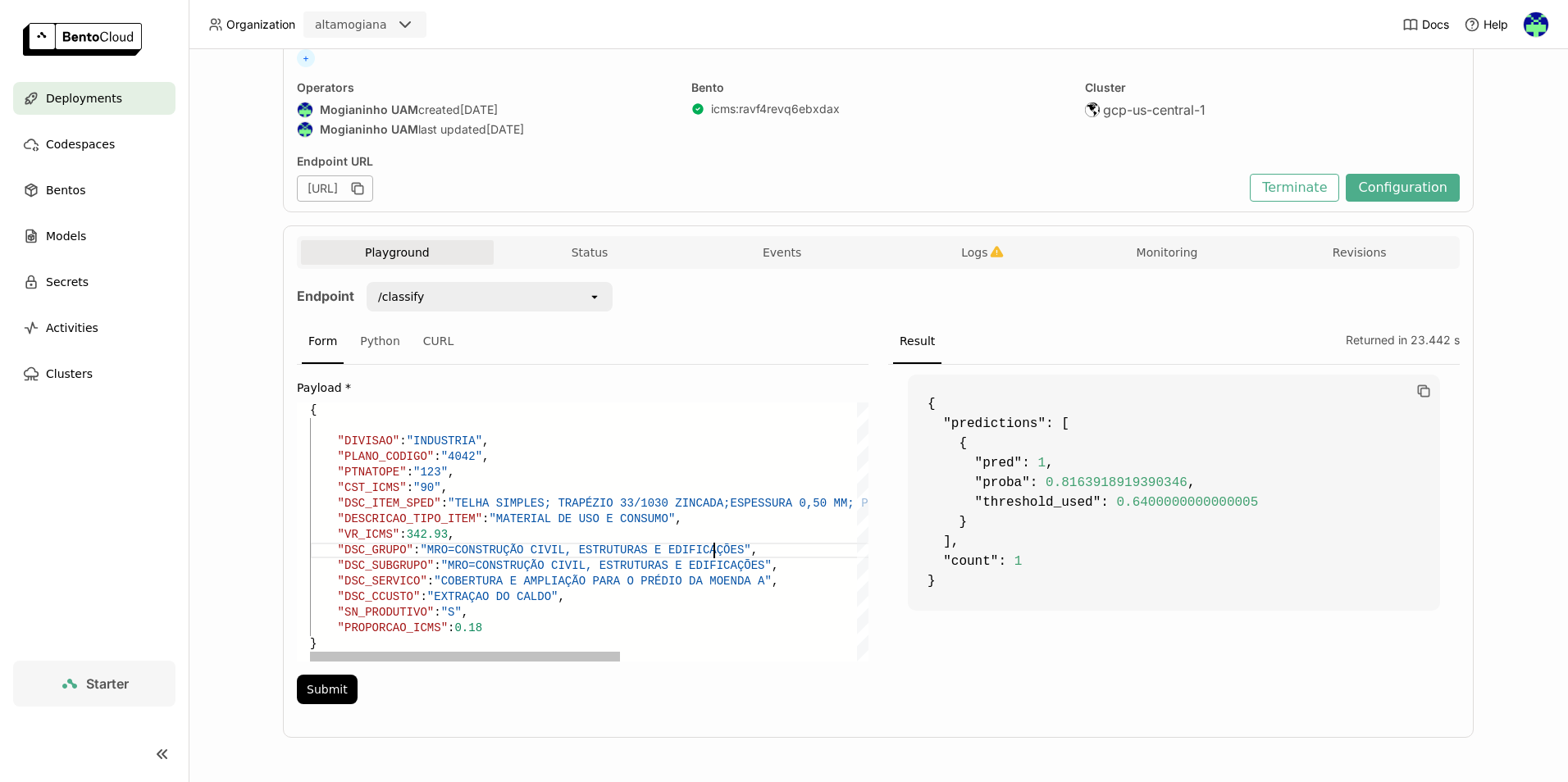
scroll to position [93, 158]
drag, startPoint x: 707, startPoint y: 550, endPoint x: 417, endPoint y: 550, distance: 290.0
click at [417, 550] on div ""CST_ICMS" : "90" , "DSC_ITEM_SPED" : "TELHA SIMPLES; TRAPÉZIO 33/1030 ZINCADA;…" at bounding box center [801, 532] width 983 height 259
paste textarea "ATERIAIS GENÉRICO"
click at [321, 693] on button "Submit" at bounding box center [326, 689] width 60 height 30
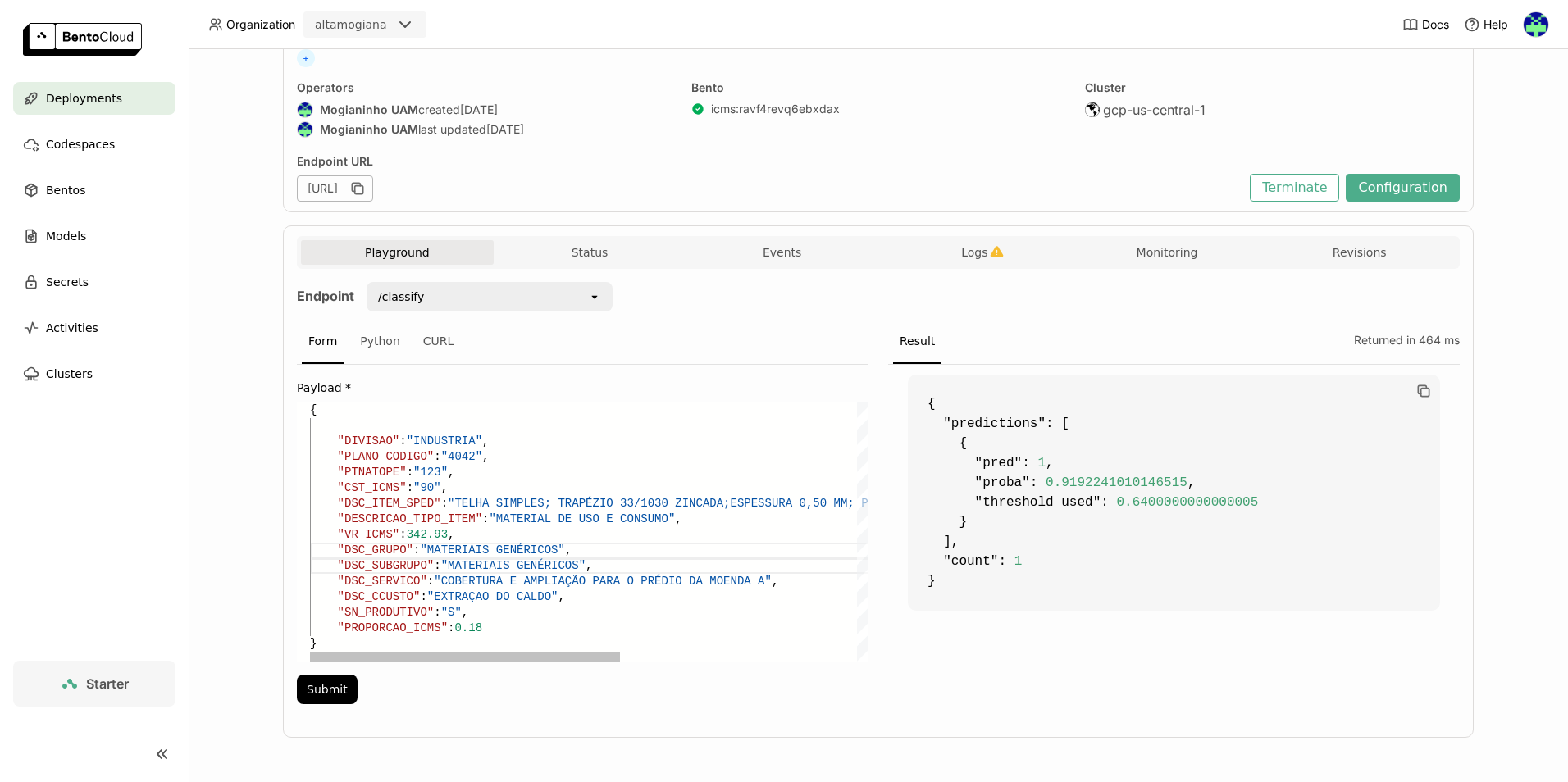
click at [579, 533] on div ""CST_ICMS" : "90" , "DSC_ITEM_SPED" : "TELHA SIMPLES; TRAPÉZIO 33/1030 ZINCADA;…" at bounding box center [801, 532] width 983 height 259
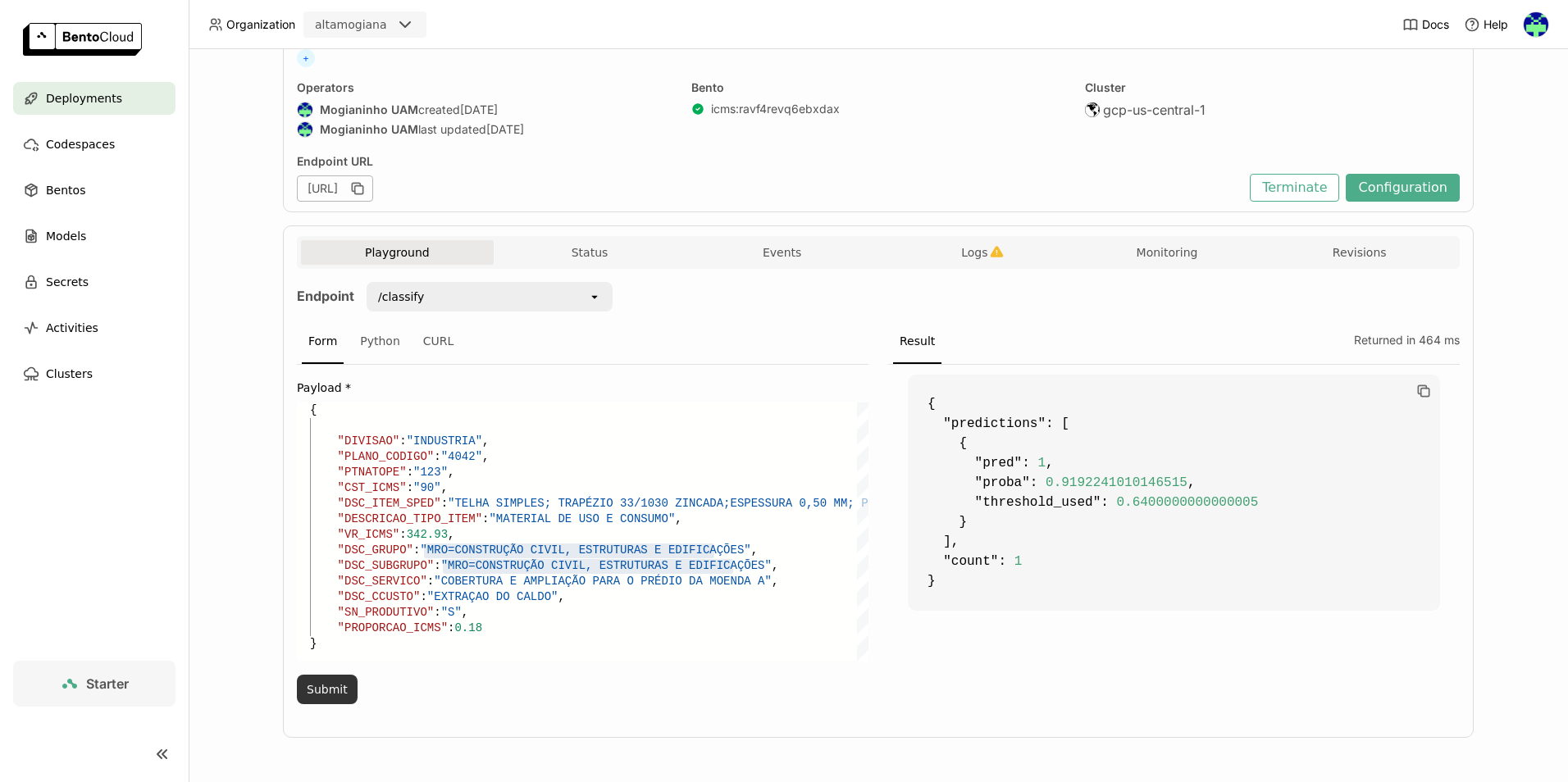
click at [328, 690] on button "Submit" at bounding box center [326, 689] width 60 height 30
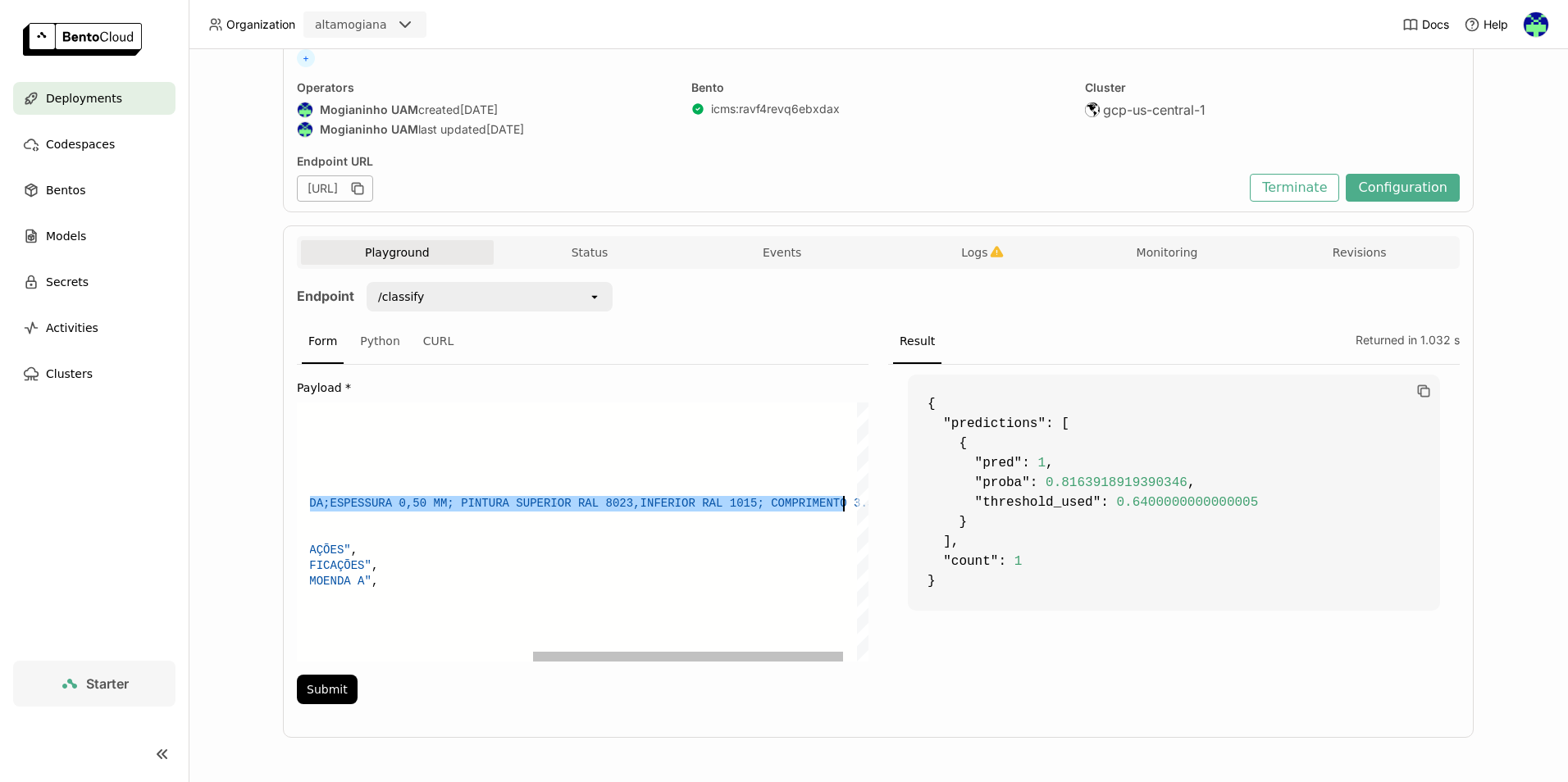
drag, startPoint x: 442, startPoint y: 500, endPoint x: 839, endPoint y: 497, distance: 397.0
click at [839, 497] on div ""CST_ICMS" : "90" , "DSC_ITEM_SPED" : "TELHA SIMPLES; TRAPÉZIO 33/1030 ZINCADA;…" at bounding box center [401, 532] width 983 height 259
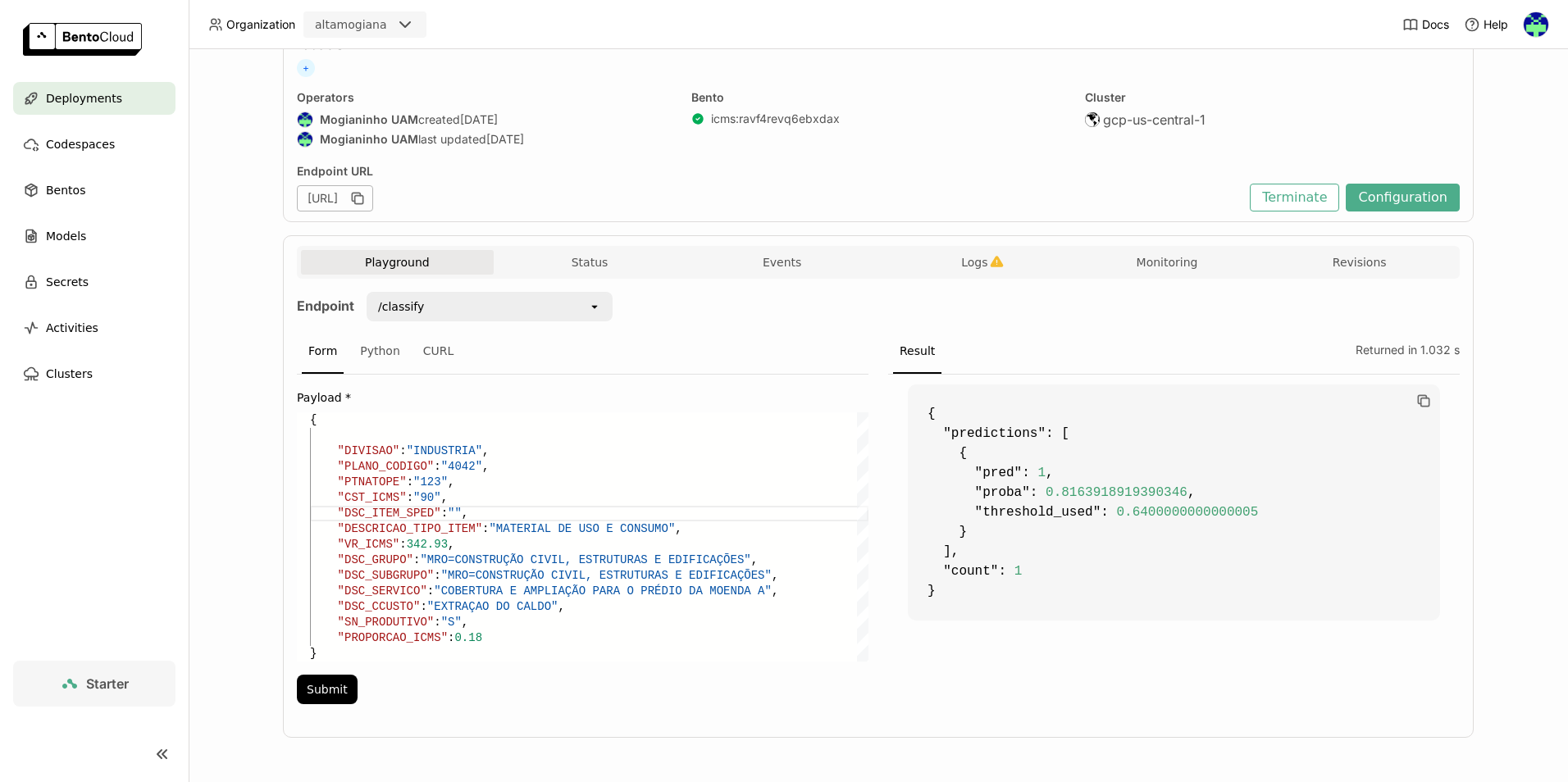
paste textarea "MATERIAIS PARA ATIVO IMOBILIZADO"
click at [299, 693] on button "Submit" at bounding box center [326, 689] width 60 height 30
click at [652, 467] on div ""CST_ICMS" : "90" , "DSC_ITEM_SPED" : "MATERIAIS PARA ATIVO IMOBILIZADO" , "DES…" at bounding box center [589, 537] width 559 height 250
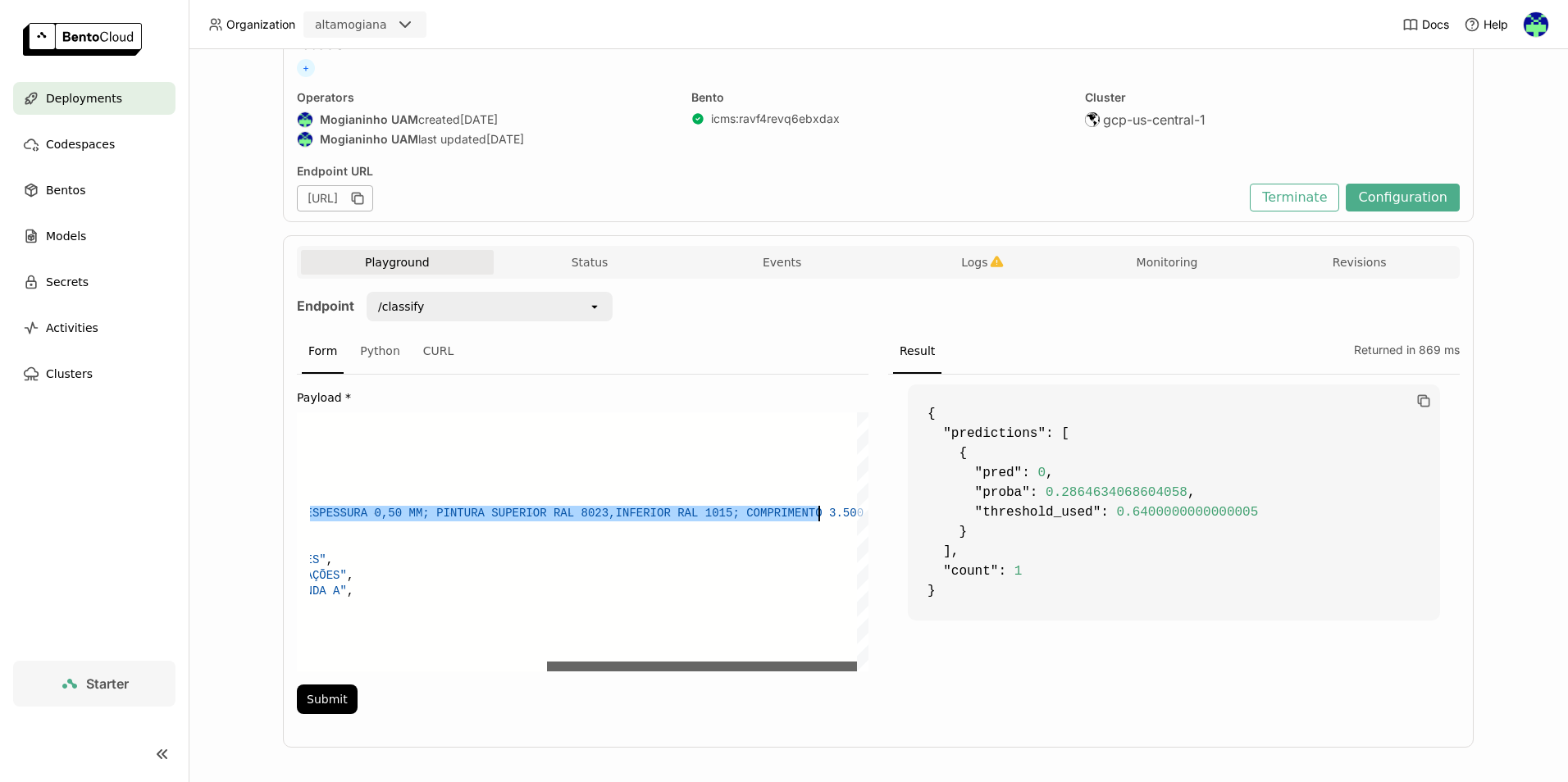
click at [807, 661] on div at bounding box center [702, 666] width 310 height 10
click at [324, 695] on button "Submit" at bounding box center [326, 699] width 60 height 30
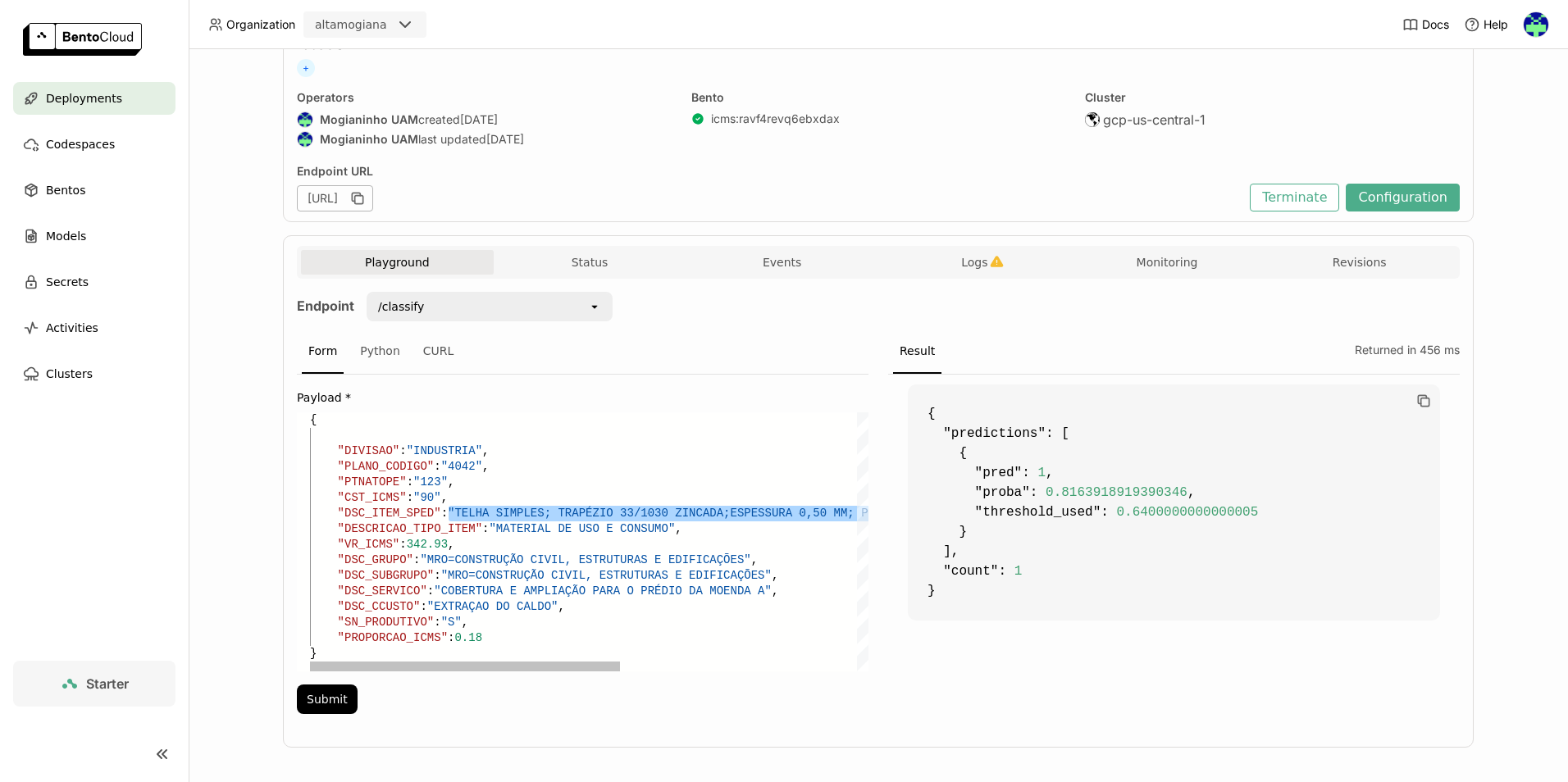
drag, startPoint x: 816, startPoint y: 508, endPoint x: 584, endPoint y: 519, distance: 232.3
click at [584, 519] on div ""CST_ICMS" : "90" , "DSC_ITEM_SPED" : "TELHA SIMPLES; TRAPÉZIO 33/1030 ZINCADA;…" at bounding box center [801, 542] width 983 height 259
click at [524, 514] on div ""CST_ICMS" : "90" , "DSC_ITEM_SPED" : "TELHA SIMPLES; TRAPÉZIO 33/1030 ZINCADA;…" at bounding box center [801, 542] width 983 height 259
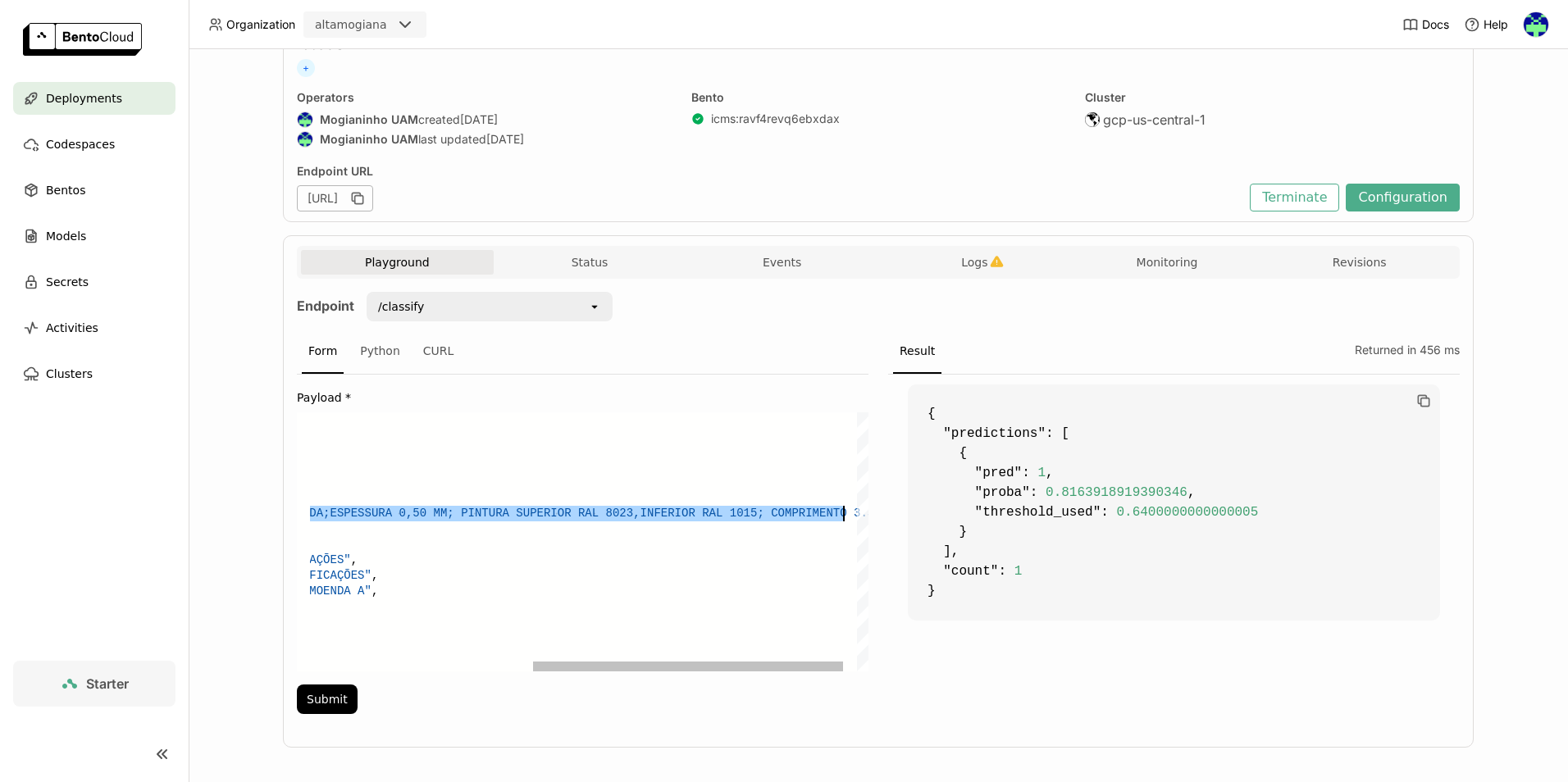
drag, startPoint x: 526, startPoint y: 514, endPoint x: 837, endPoint y: 515, distance: 311.0
click at [837, 515] on div ""CST_ICMS" : "90" , "DSC_ITEM_SPED" : "TELHA SIMPLES; TRAPÉZIO 33/1030 ZINCADA;…" at bounding box center [401, 542] width 983 height 259
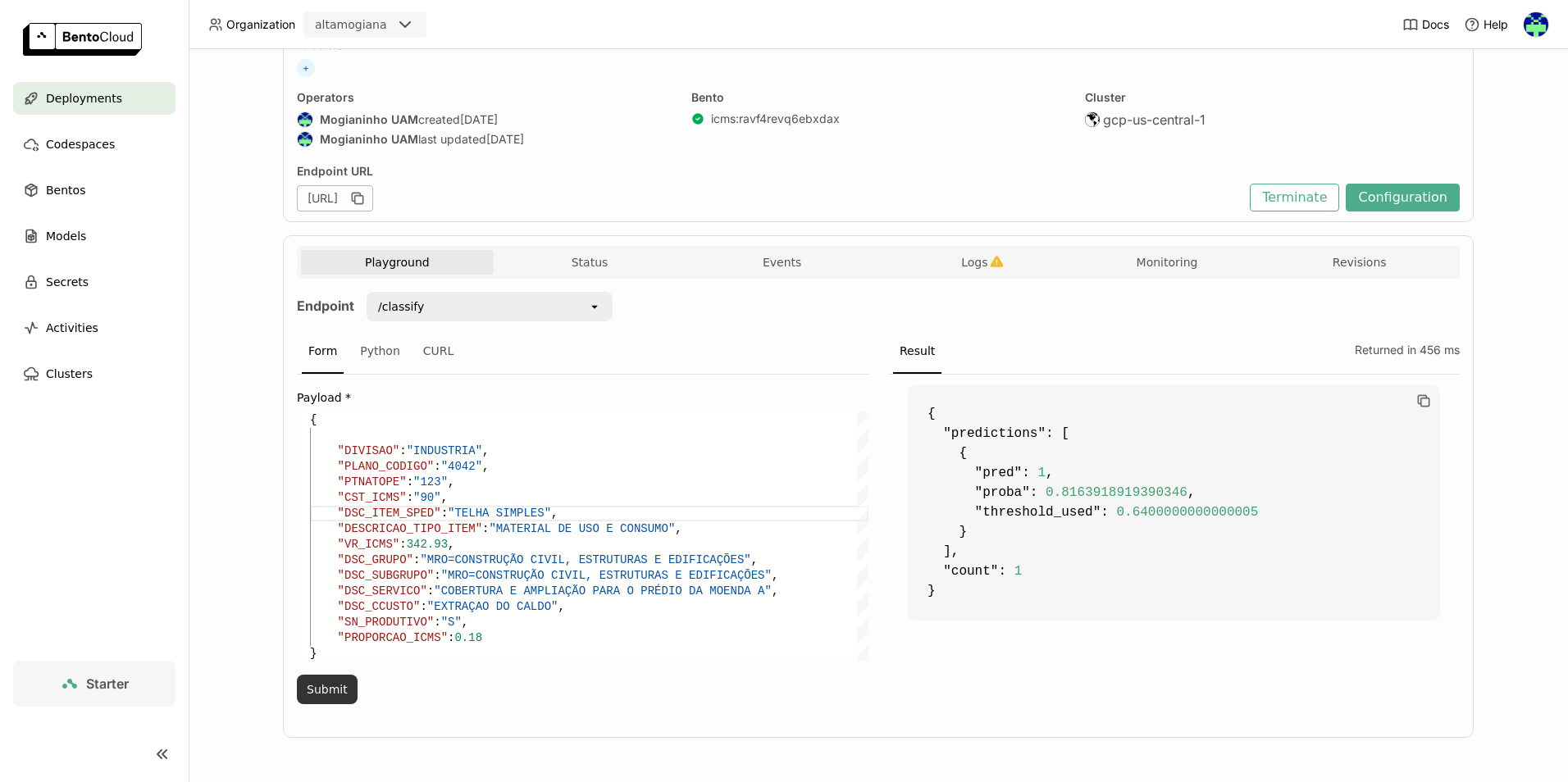
click at [322, 687] on button "Submit" at bounding box center [326, 689] width 60 height 30
click at [612, 481] on div ""CST_ICMS" : "90" , "DSC_ITEM_SPED" : "TELHA SIMPLES" , "DESCRICAO_TIPO_ITEM" :…" at bounding box center [589, 537] width 559 height 250
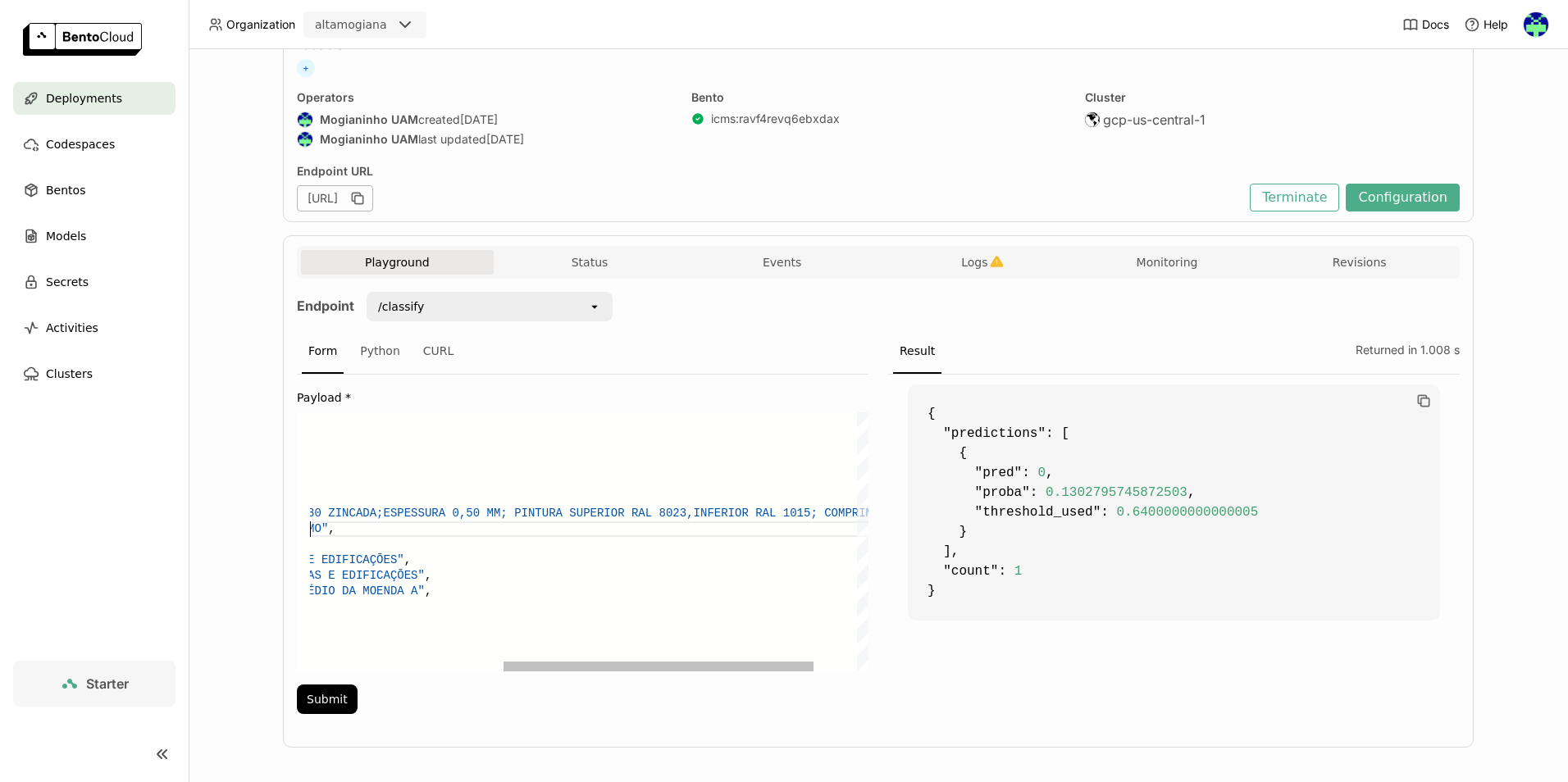
drag, startPoint x: 733, startPoint y: 522, endPoint x: 804, endPoint y: 516, distance: 71.3
click at [735, 523] on div ""CST_ICMS" : "90" , "DSC_ITEM_SPED" : "TELHA SIMPLES; TRAPÉZIO 33/1030 ZINCADA;…" at bounding box center [454, 542] width 983 height 259
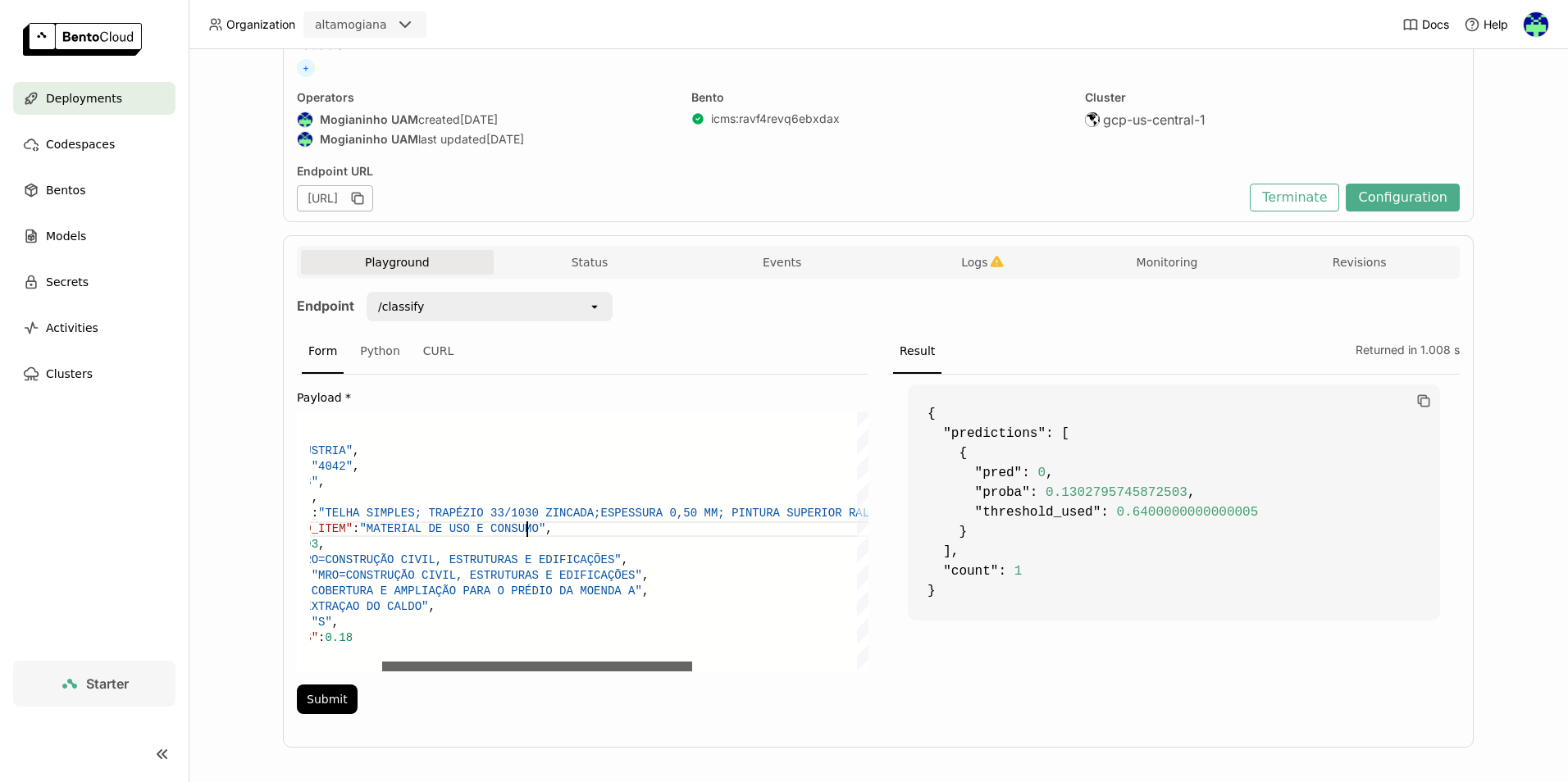
click at [465, 661] on div at bounding box center [537, 666] width 310 height 10
drag, startPoint x: 681, startPoint y: 514, endPoint x: 636, endPoint y: 515, distance: 45.0
click at [636, 515] on div ""CST_ICMS" : "90" , "DSC_ITEM_SPED" : "TELHA SIMPLES; TRAPÉZIO 33/1030 ZINCADA;…" at bounding box center [671, 542] width 983 height 259
click at [320, 696] on button "Submit" at bounding box center [326, 699] width 60 height 30
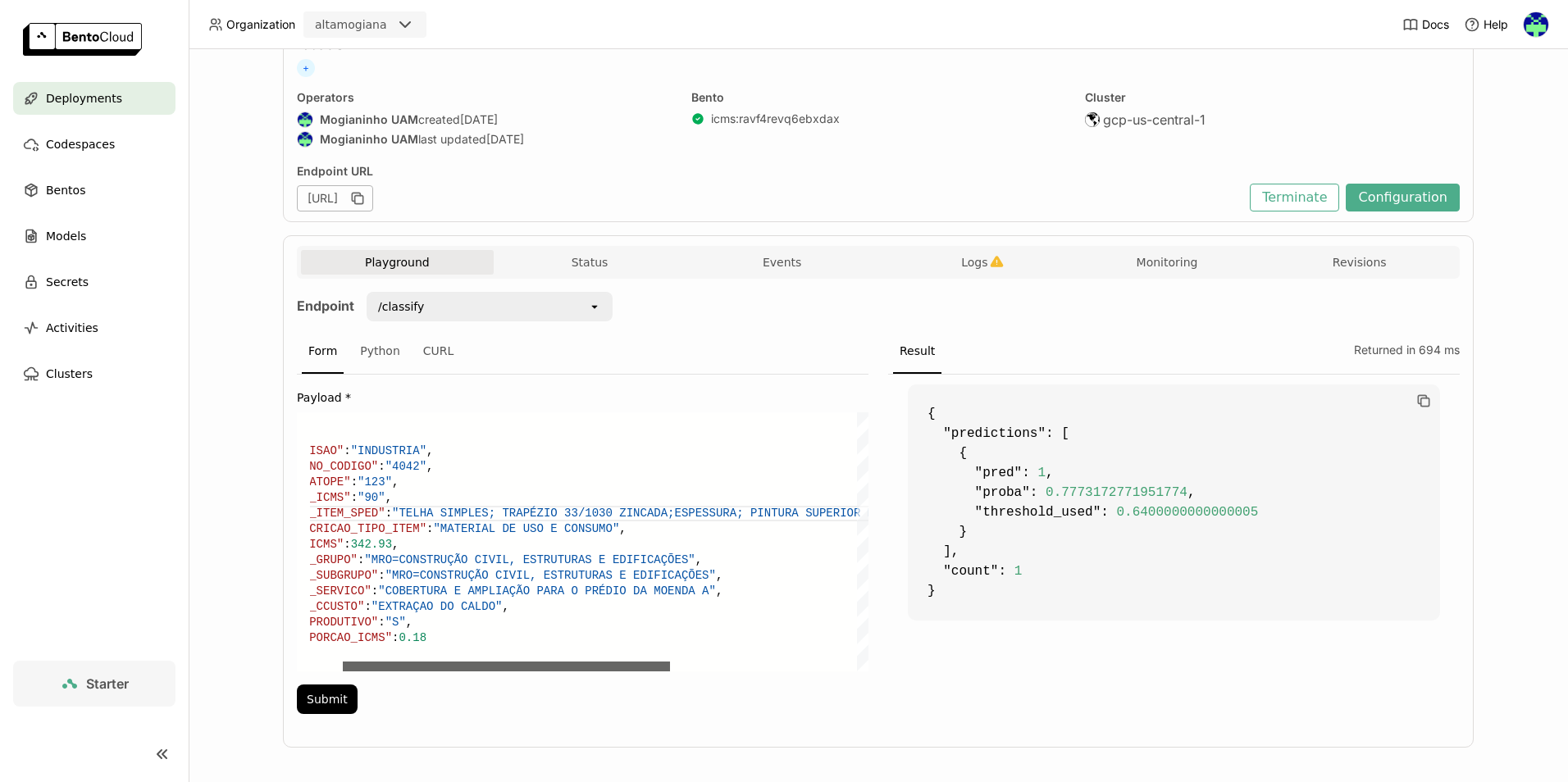
click at [514, 669] on div at bounding box center [506, 666] width 327 height 10
drag, startPoint x: 584, startPoint y: 513, endPoint x: 539, endPoint y: 514, distance: 45.0
click at [539, 514] on div ""CST_ICMS" : "90" , "DSC_ITEM_SPED" : "TELHA SIMPLES; TRAPÉZIO 33/1030 ZINCADA;…" at bounding box center [720, 542] width 933 height 259
click at [296, 704] on button "Submit" at bounding box center [326, 699] width 60 height 30
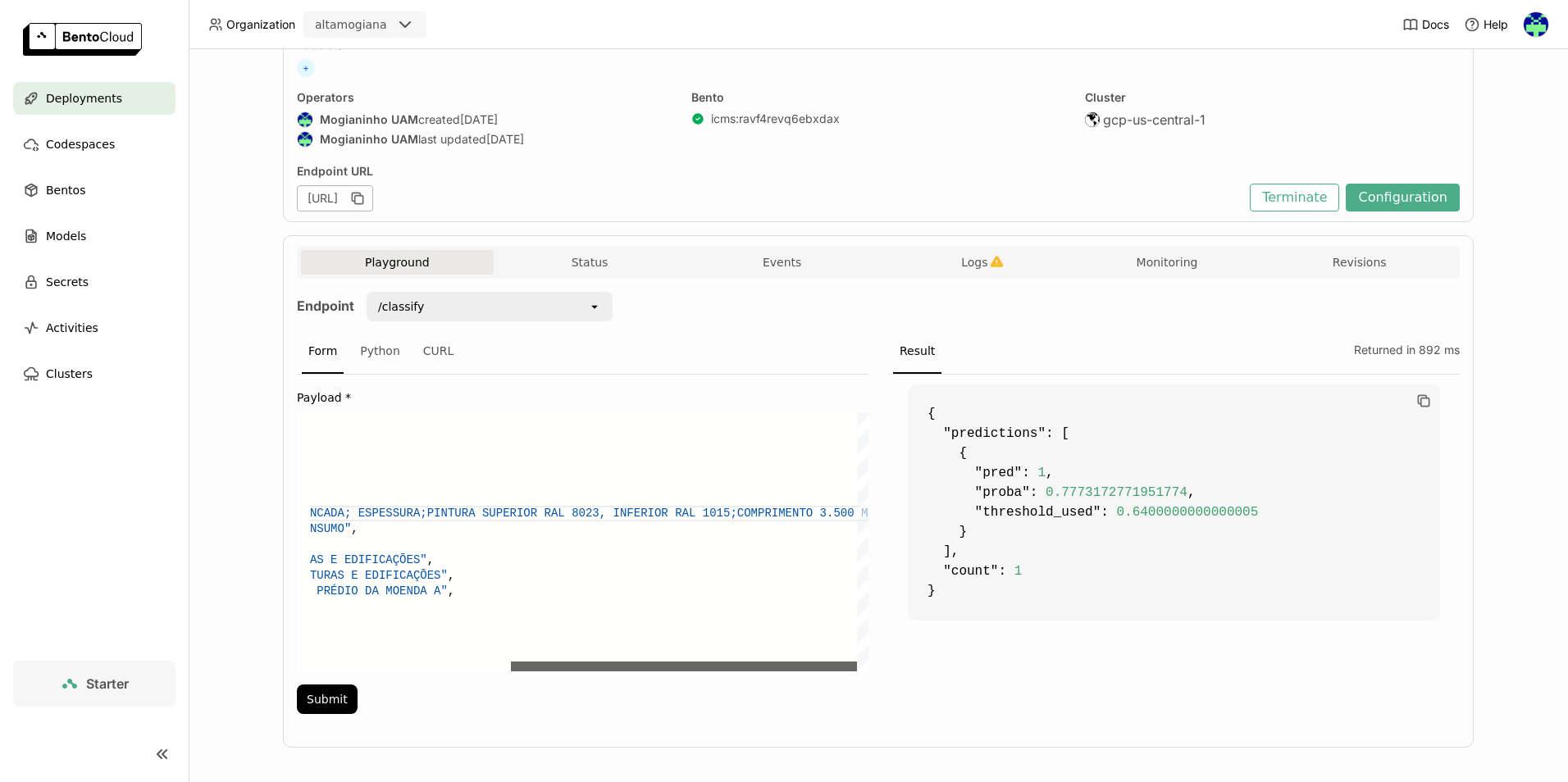
click at [714, 661] on div at bounding box center [684, 666] width 346 height 10
drag, startPoint x: 553, startPoint y: 515, endPoint x: 533, endPoint y: 515, distance: 20.0
click at [533, 515] on div ""CST_ICMS" : "90" , "DSC_ITEM_SPED" : "TELHA SIMPLES; TRAPÉZIO ZINCADA; ESPESSU…" at bounding box center [427, 542] width 882 height 259
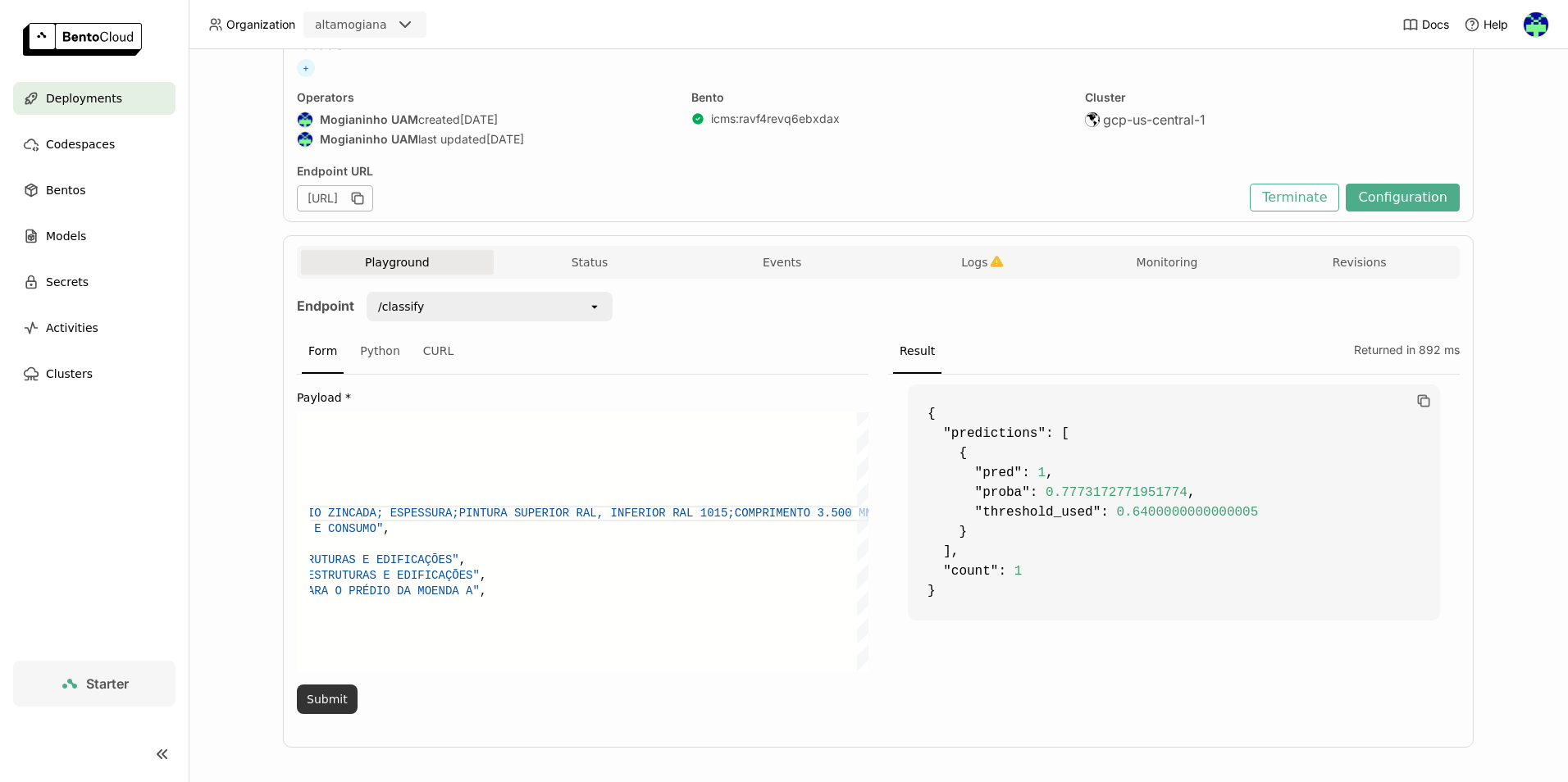
click at [336, 700] on button "Submit" at bounding box center [326, 699] width 60 height 30
click at [674, 510] on div ""CST_ICMS" : "90" , "DSC_ITEM_SPED" : "TELHA SIMPLES; TRAPÉZIO ZINCADA; ESPESSU…" at bounding box center [443, 542] width 851 height 259
click at [327, 700] on button "Submit" at bounding box center [326, 699] width 60 height 30
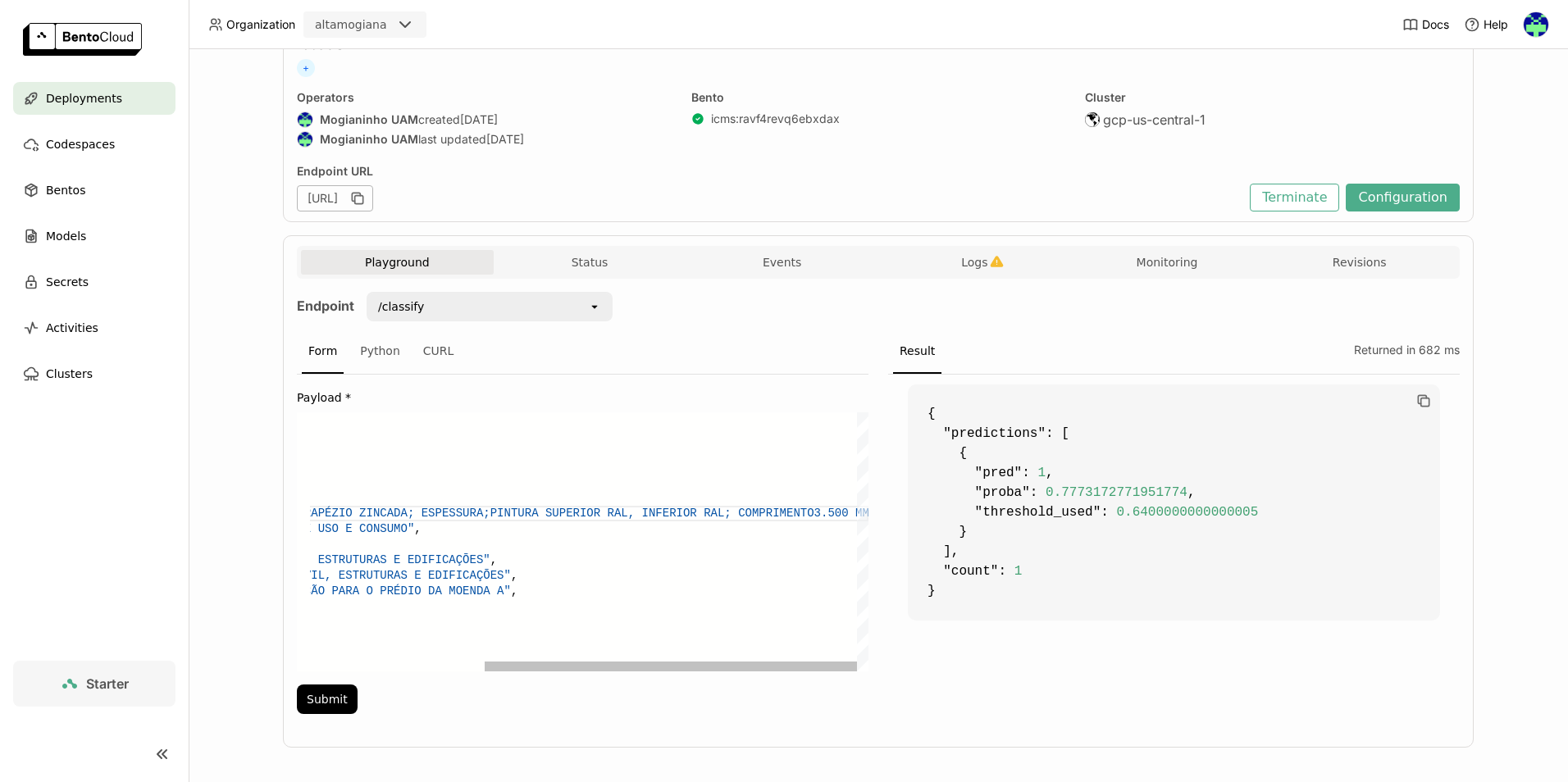
scroll to position [93, 631]
click at [813, 510] on div ""CST_ICMS" : "90" , "DSC_ITEM_SPED" : "TELHA SIMPLES; TRAPÉZIO ZINCADA; ESPESSU…" at bounding box center [459, 542] width 819 height 259
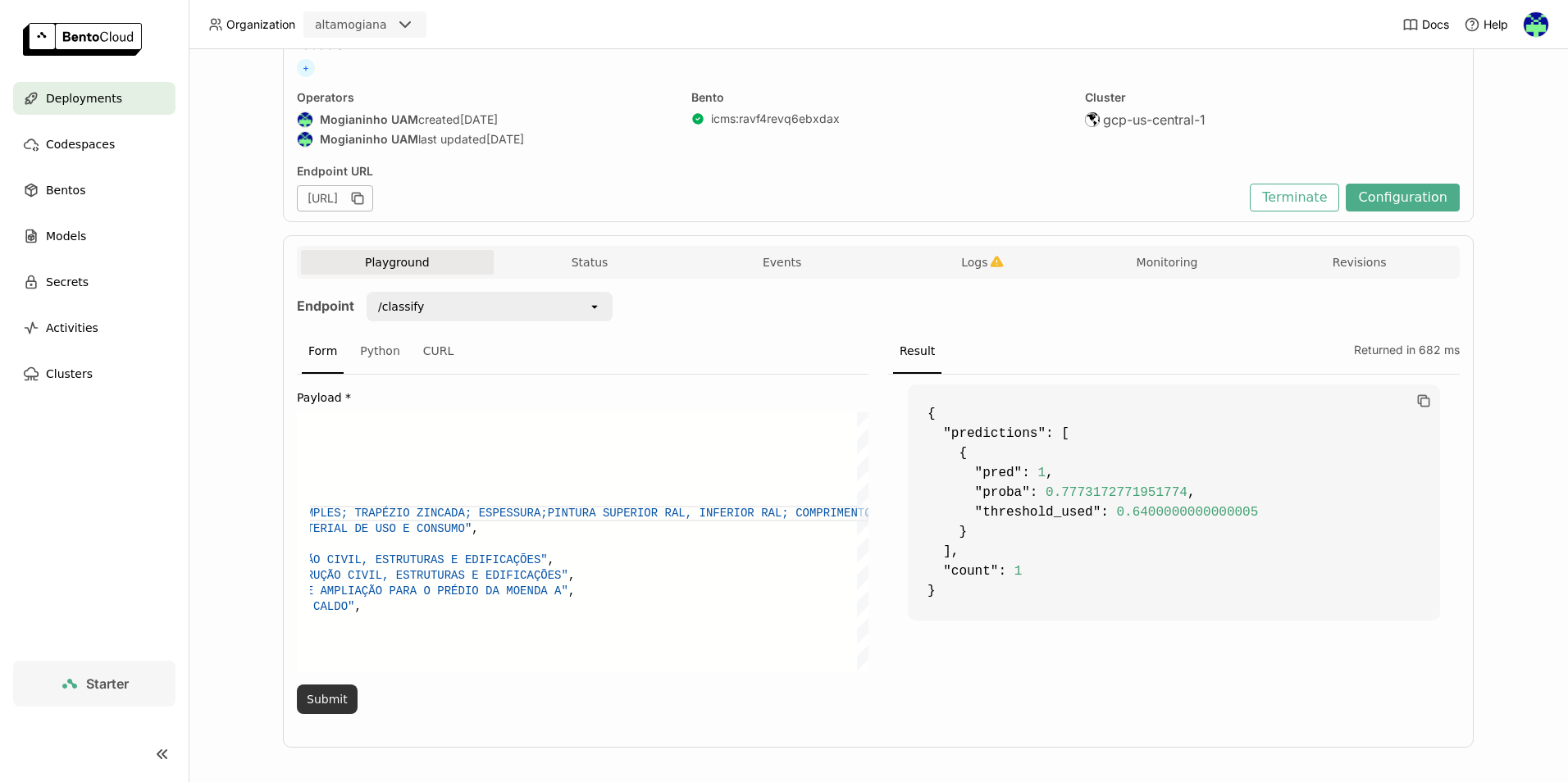
click at [331, 687] on button "Submit" at bounding box center [326, 699] width 60 height 30
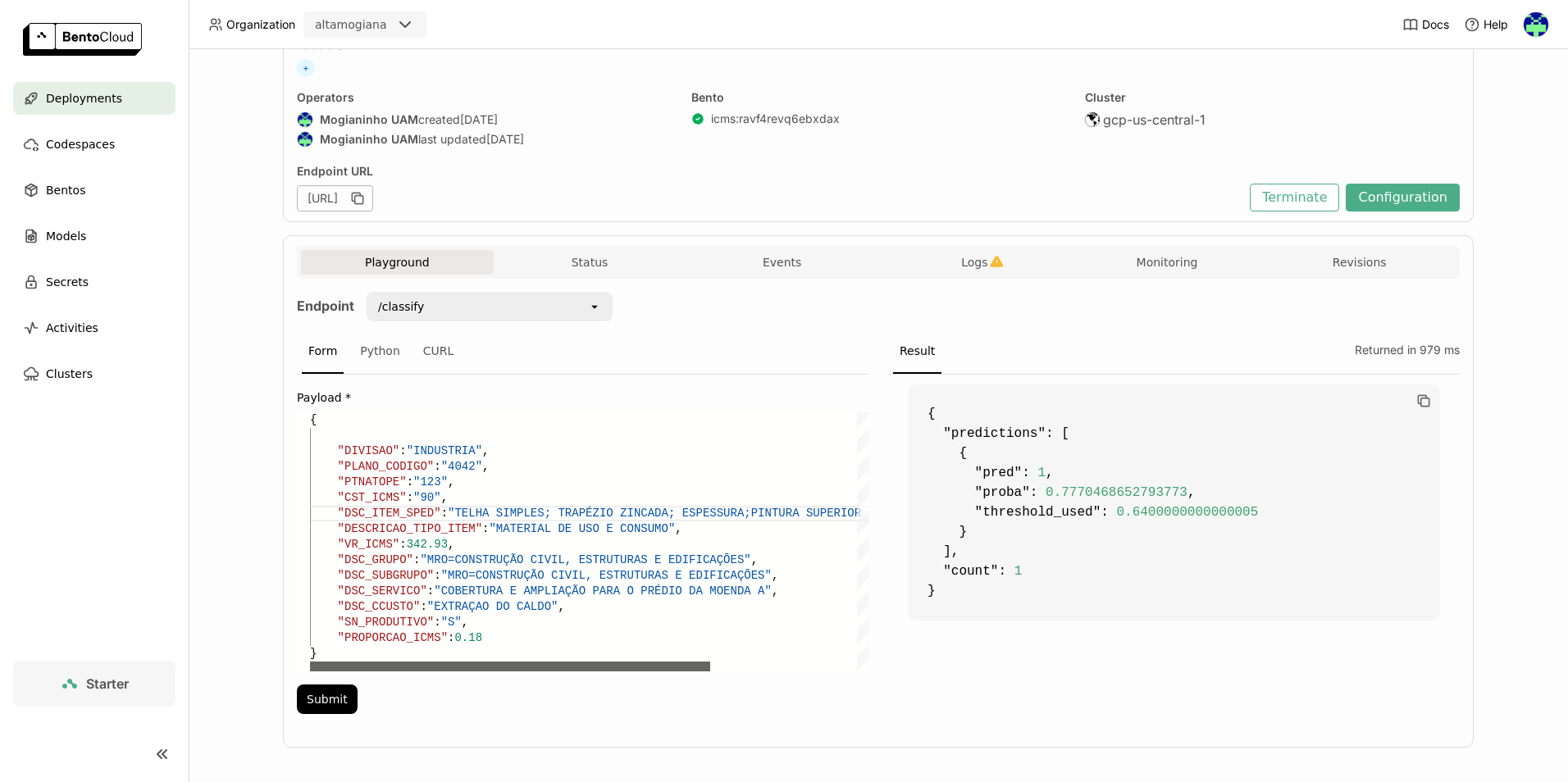
click at [315, 661] on div at bounding box center [510, 666] width 400 height 10
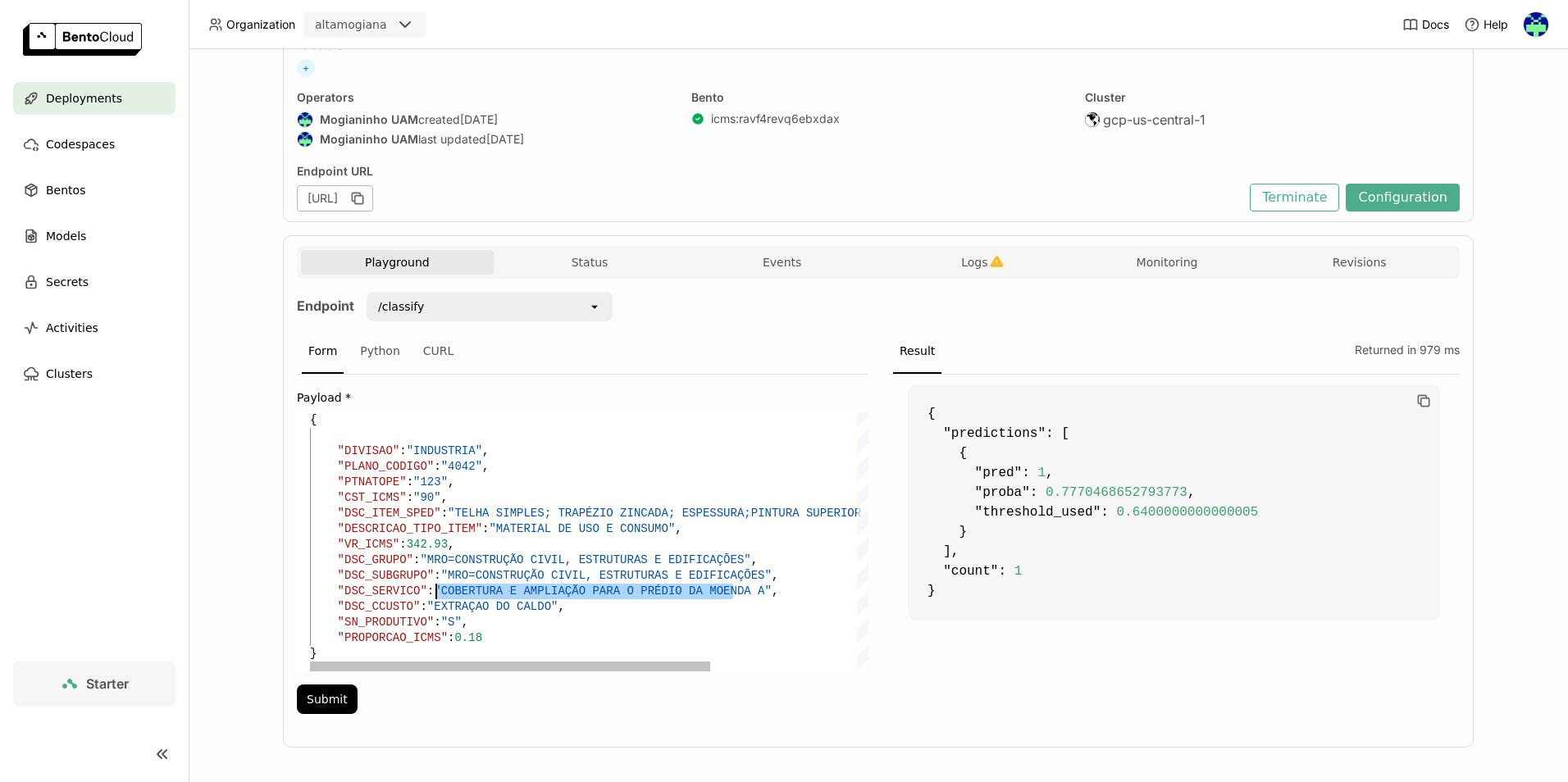
drag, startPoint x: 726, startPoint y: 588, endPoint x: 433, endPoint y: 591, distance: 293.0
click at [433, 591] on div ""CST_ICMS" : "90" , "DSC_ITEM_SPED" : "TELHA SIMPLES; TRAPÉZIO ZINCADA; ESPESSU…" at bounding box center [690, 542] width 761 height 259
paste textarea "NSTRUÇÃO DO TANQUE DE VINHAÇA 5 - VOLUME 40.000 M³"
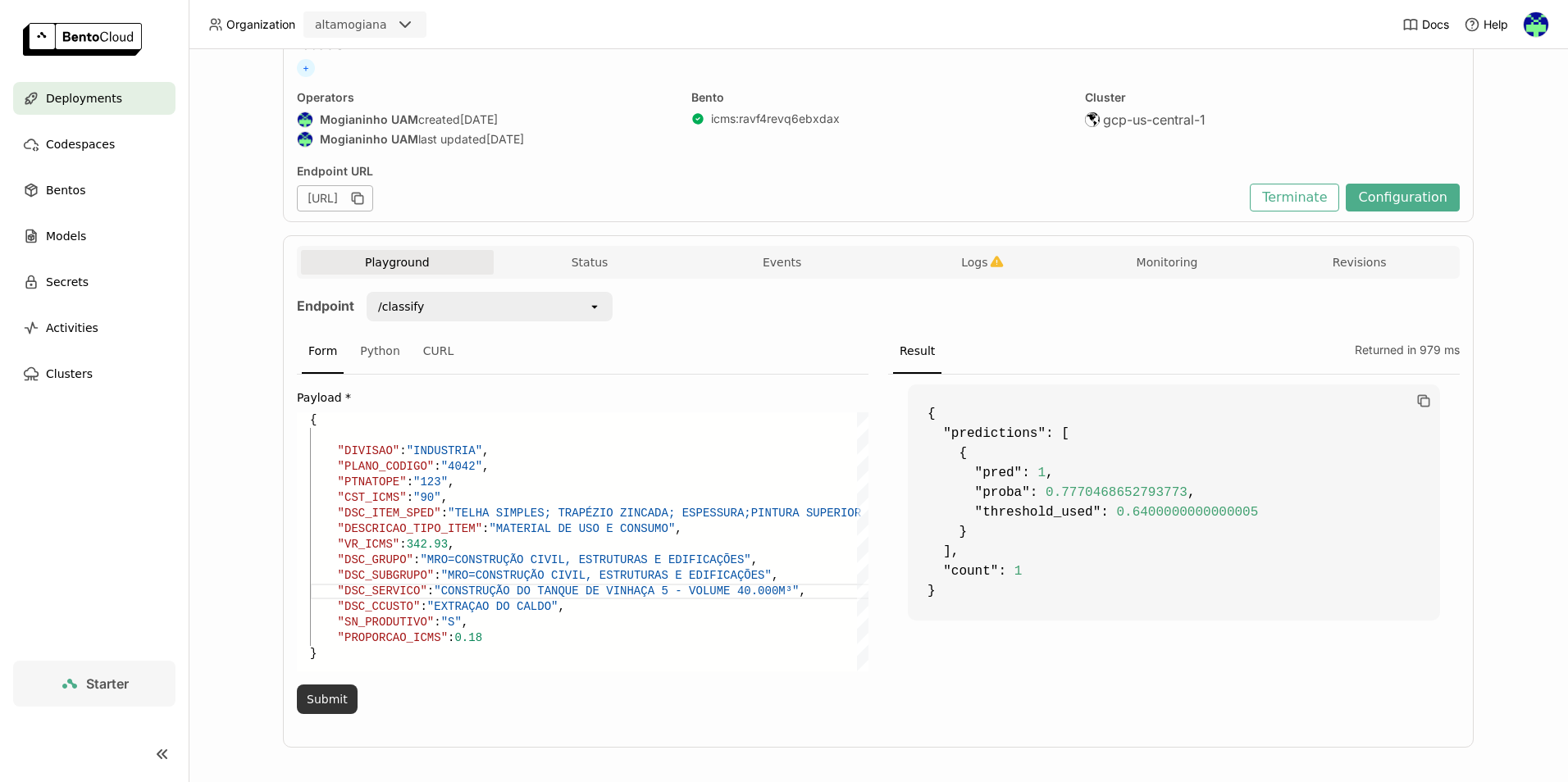
click at [333, 698] on button "Submit" at bounding box center [326, 699] width 60 height 30
click at [668, 542] on div ""CST_ICMS" : "90" , "DSC_ITEM_SPED" : "TELHA SIMPLES; TRAPÉZIO ZINCADA; ESPESSU…" at bounding box center [690, 542] width 761 height 259
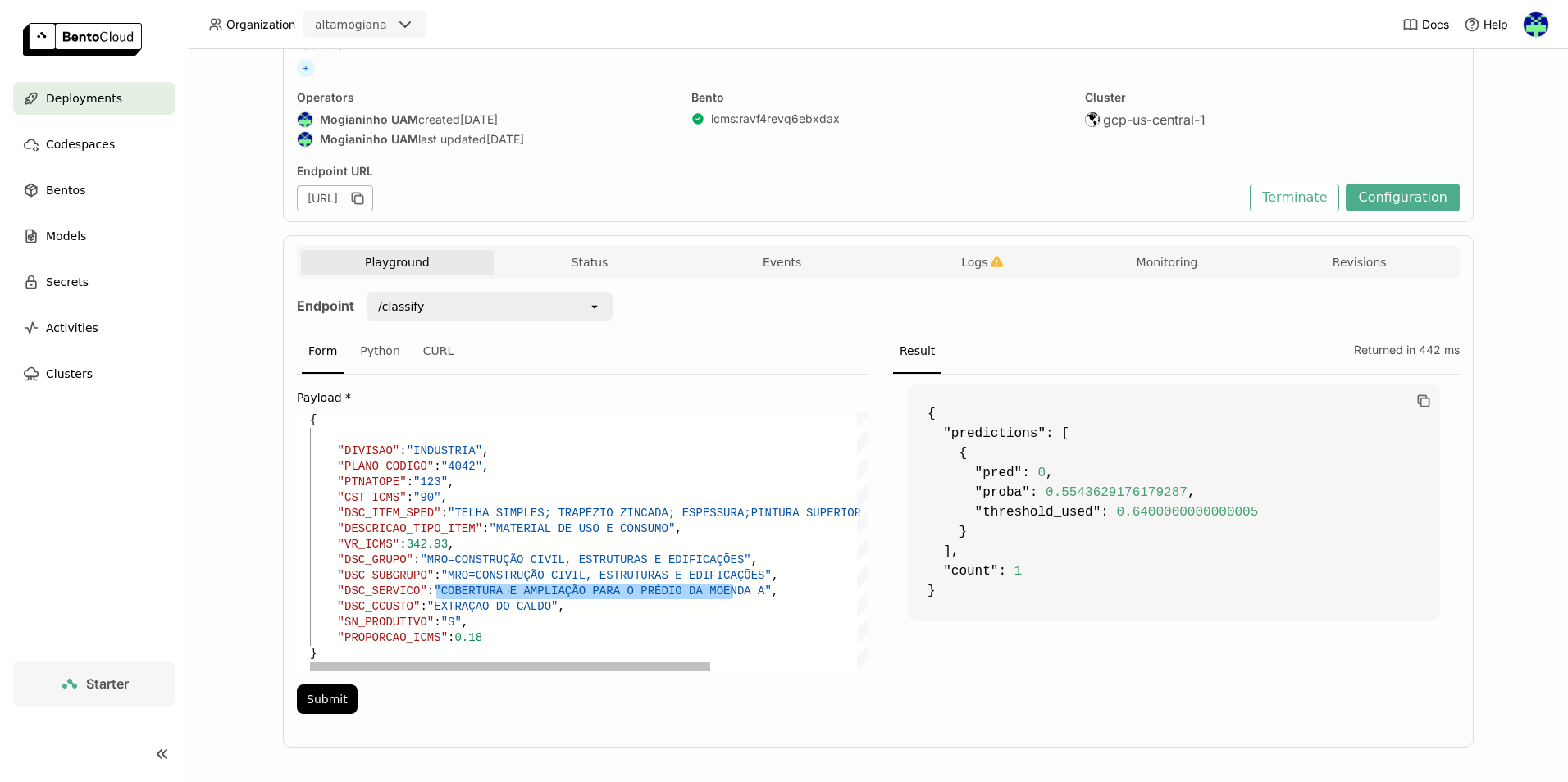
click at [602, 594] on div ""CST_ICMS" : "90" , "DSC_ITEM_SPED" : "TELHA SIMPLES; TRAPÉZIO ZINCADA; ESPESSU…" at bounding box center [690, 542] width 761 height 259
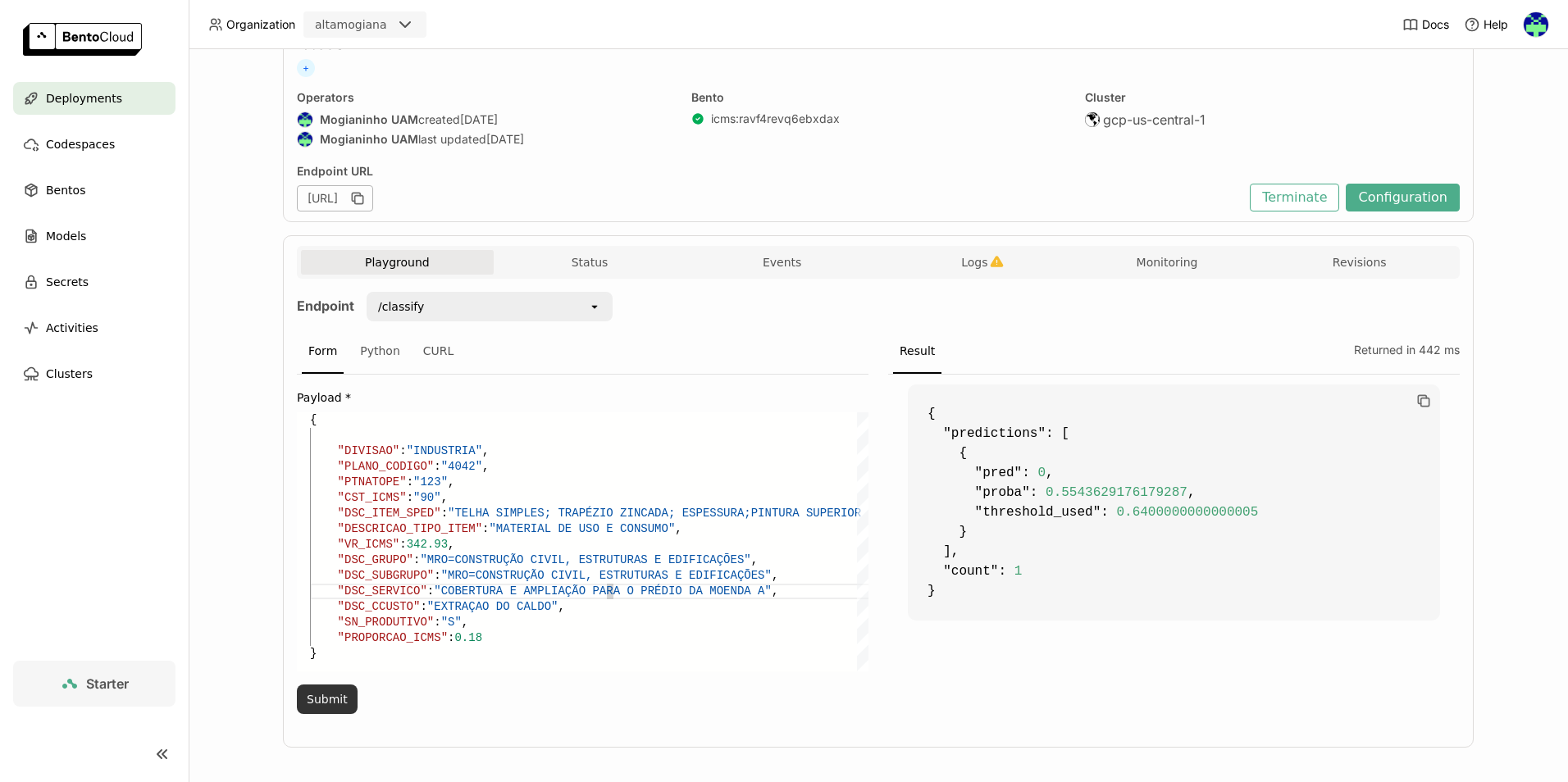
click at [326, 705] on button "Submit" at bounding box center [326, 699] width 60 height 30
click at [484, 521] on div ""CST_ICMS" : "90" , "DSC_ITEM_SPED" : "TELHA SIMPLES; TRAPÉZIO ZINCADA; ESPESSU…" at bounding box center [690, 542] width 761 height 259
click at [716, 513] on div ""CST_ICMS" : "90" , "DSC_ITEM_SPED" : "TELHA SIMPLES; TRAPÉZIO ZINCADA; ESPESSU…" at bounding box center [690, 542] width 761 height 259
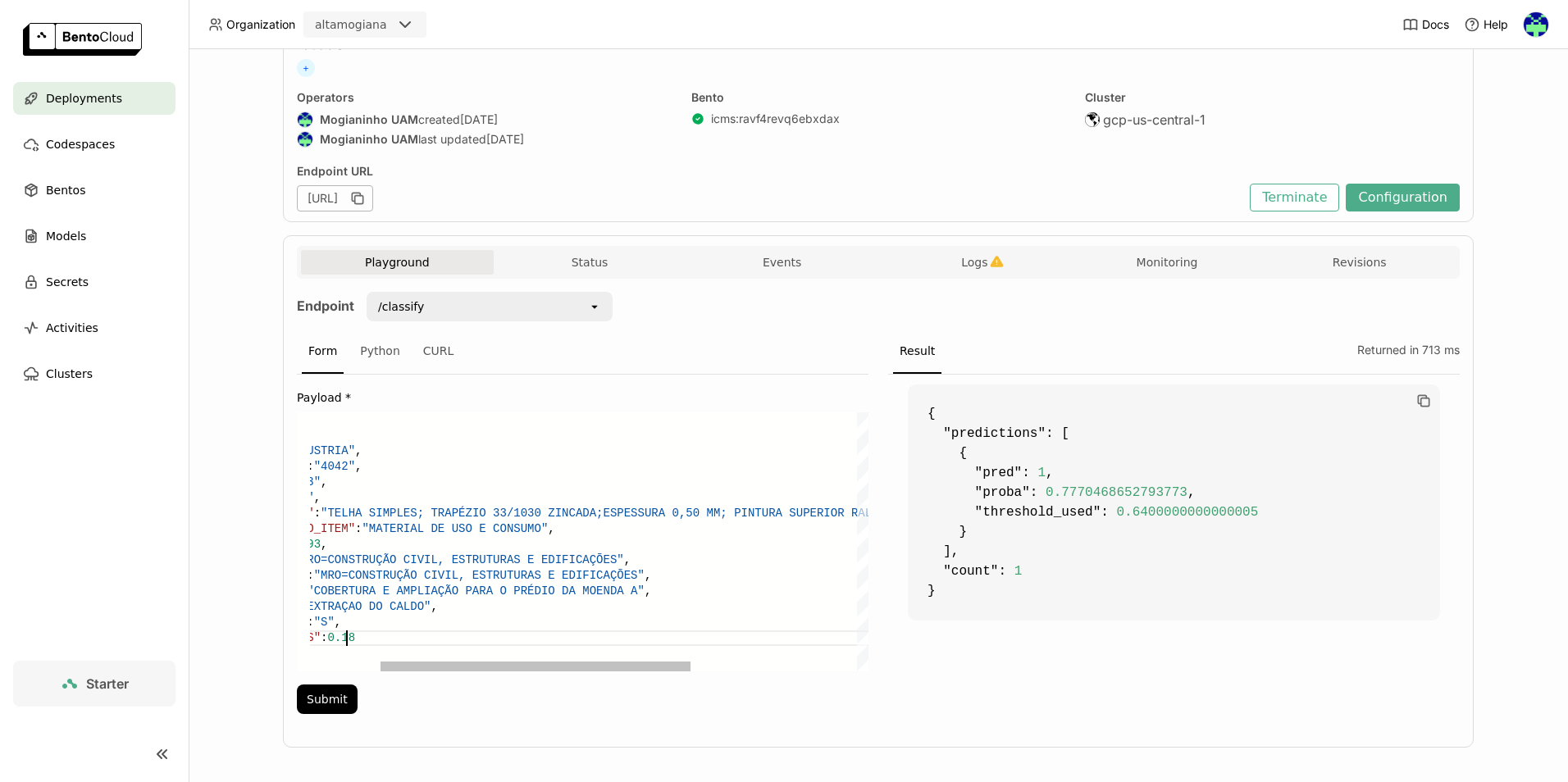
scroll to position [77, 164]
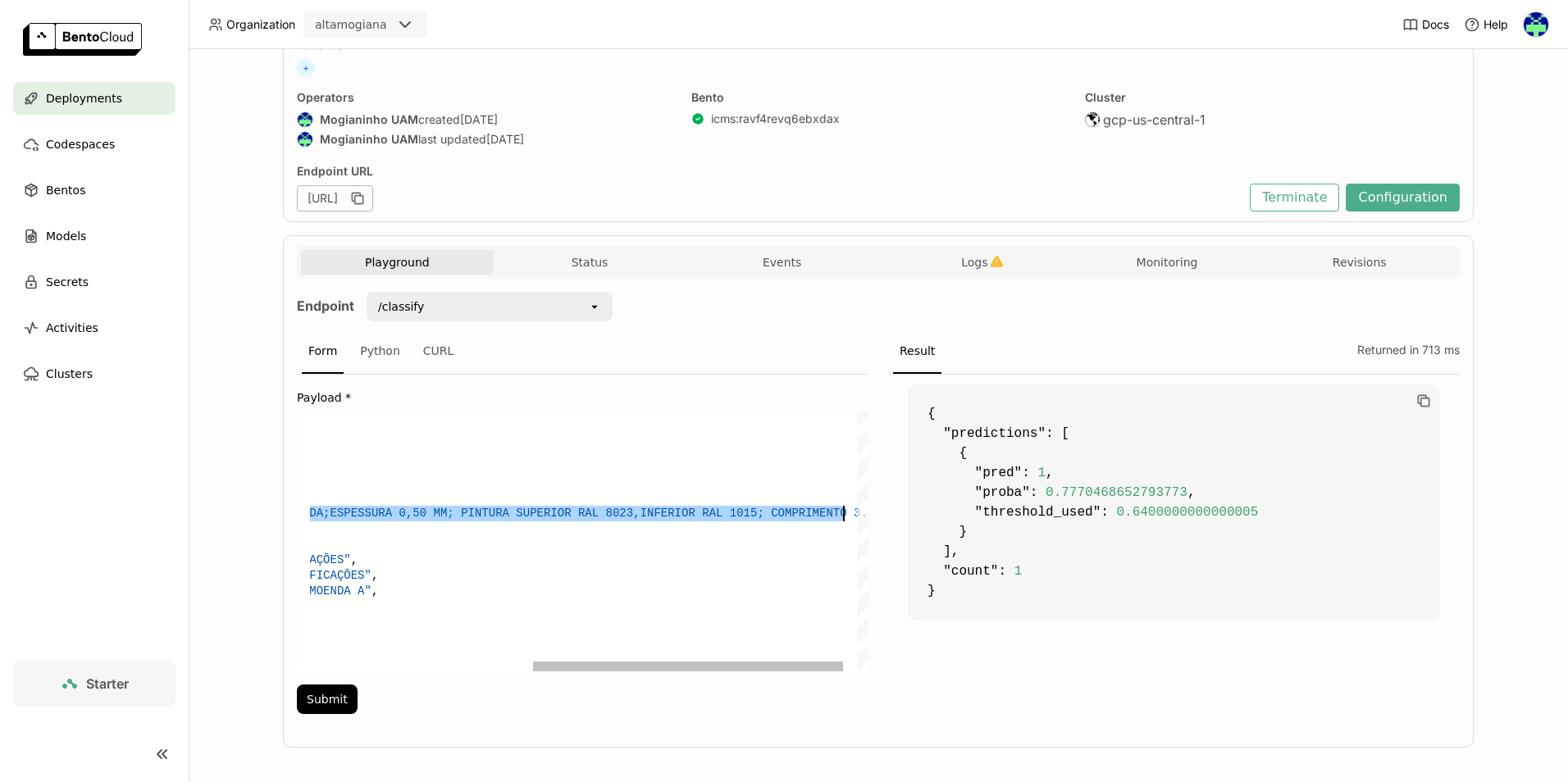
drag, startPoint x: 317, startPoint y: 520, endPoint x: 841, endPoint y: 516, distance: 524.0
click at [841, 516] on div ""CST_ICMS" : "90" , "DSC_ITEM_SPED" : "TELHA SIMPLES; TRAPÉZIO 33/1030 ZINCADA;…" at bounding box center [401, 542] width 983 height 259
type textarea "{ "DIVISAO": "INDUSTRIA", "PLANO_CODIGO": "4042", "PTNATOPE": "123", "CST_ICMS"…"
click at [561, 460] on div ""CST_ICMS" : "90" , "DSC_ITEM_SPED" : "TELHA SIMPLES; TRAPÉZIO 33/1030 ZINCADA;…" at bounding box center [401, 542] width 983 height 259
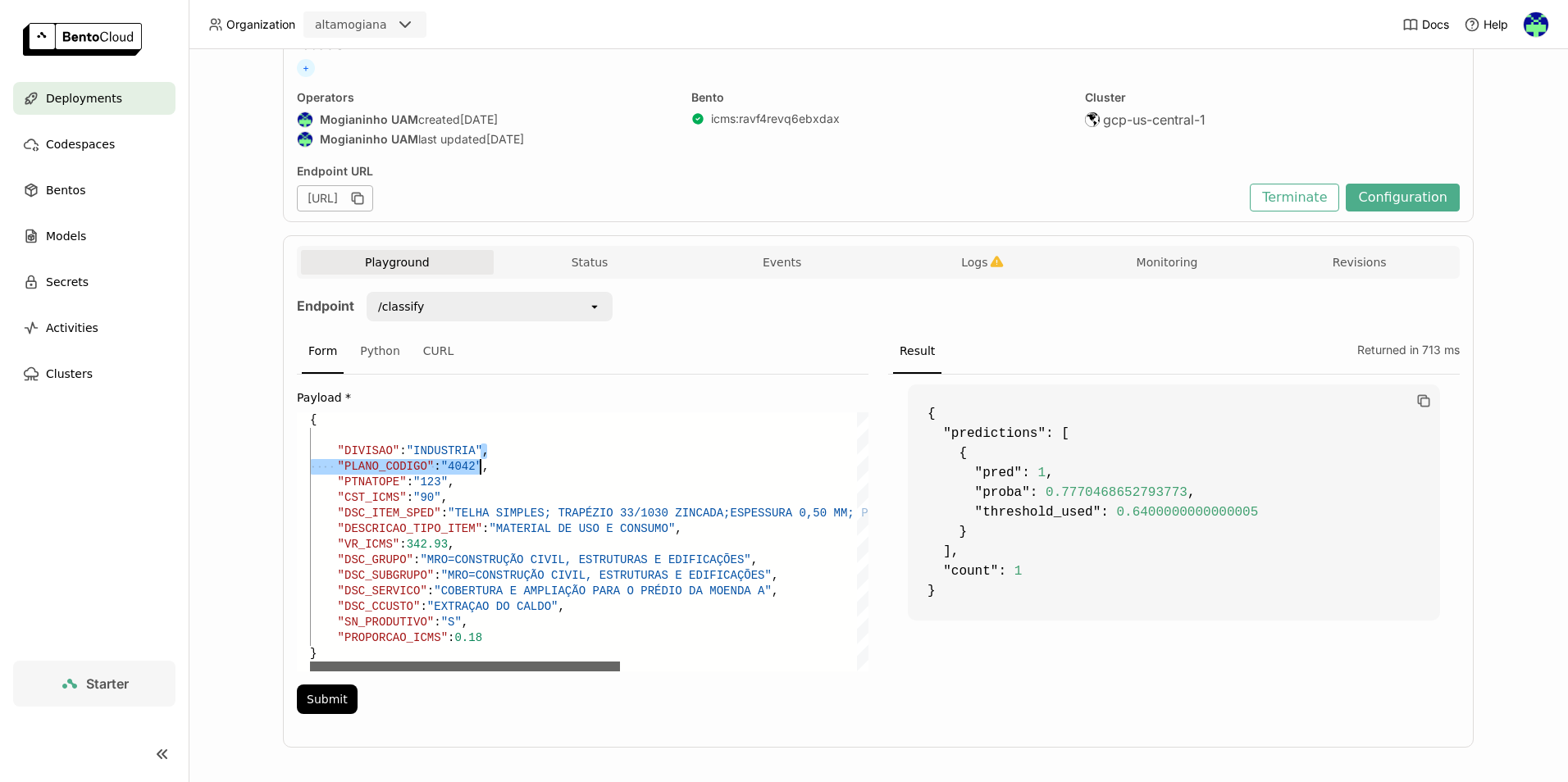
click at [310, 670] on div at bounding box center [465, 666] width 310 height 10
